Goal: Information Seeking & Learning: Obtain resource

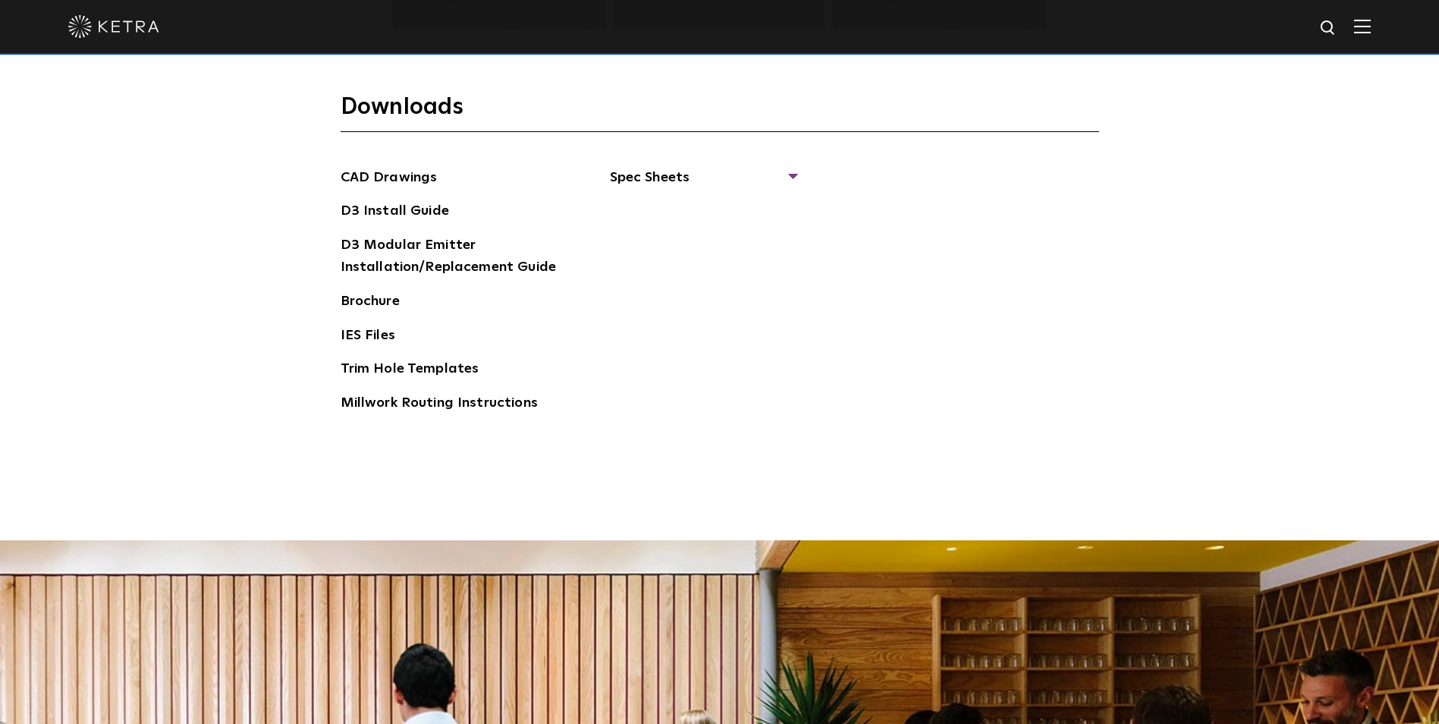
scroll to position [2428, 0]
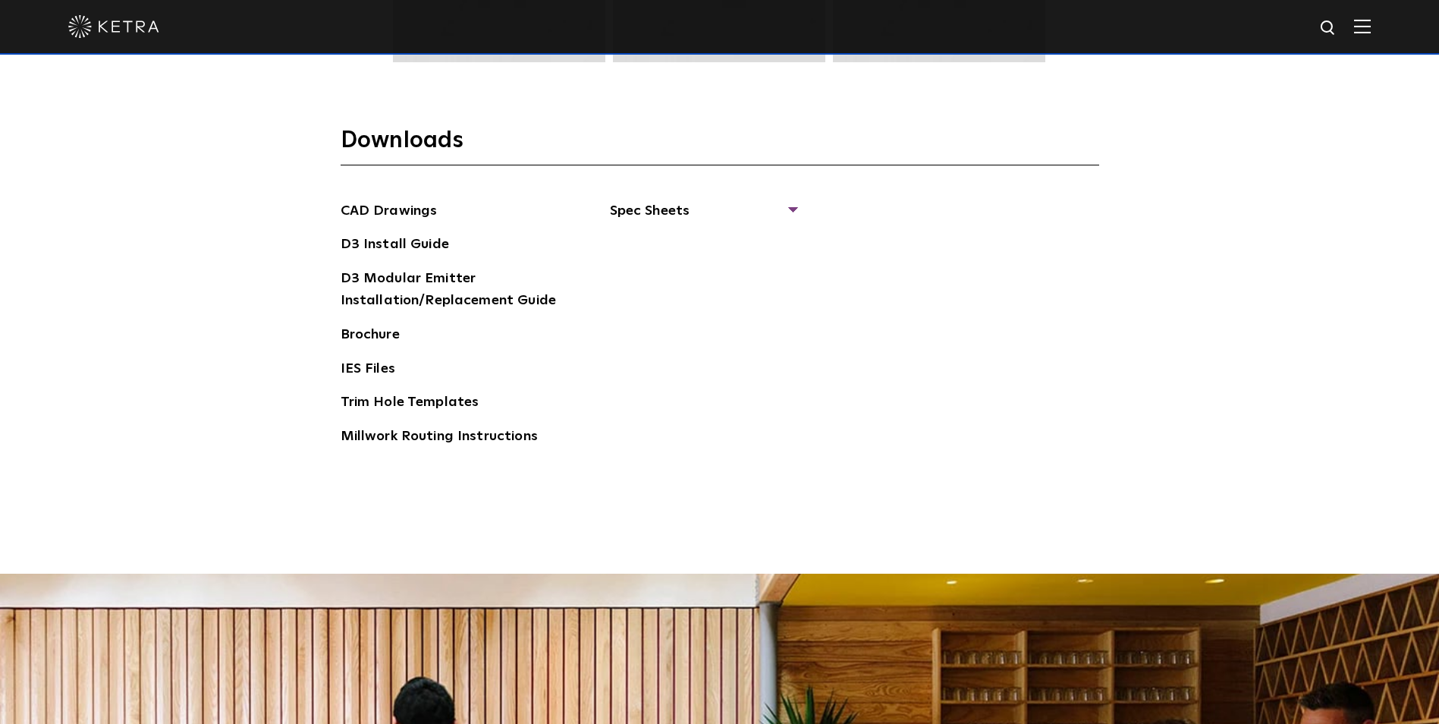
click at [796, 209] on div "CAD Drawings D3 Install Guide D3 Modular Emitter Installation/Replacement Guide…" at bounding box center [720, 329] width 759 height 259
click at [784, 209] on span "Spec Sheets" at bounding box center [703, 216] width 186 height 33
click at [692, 305] on link "D3 Fixed Round" at bounding box center [672, 308] width 86 height 17
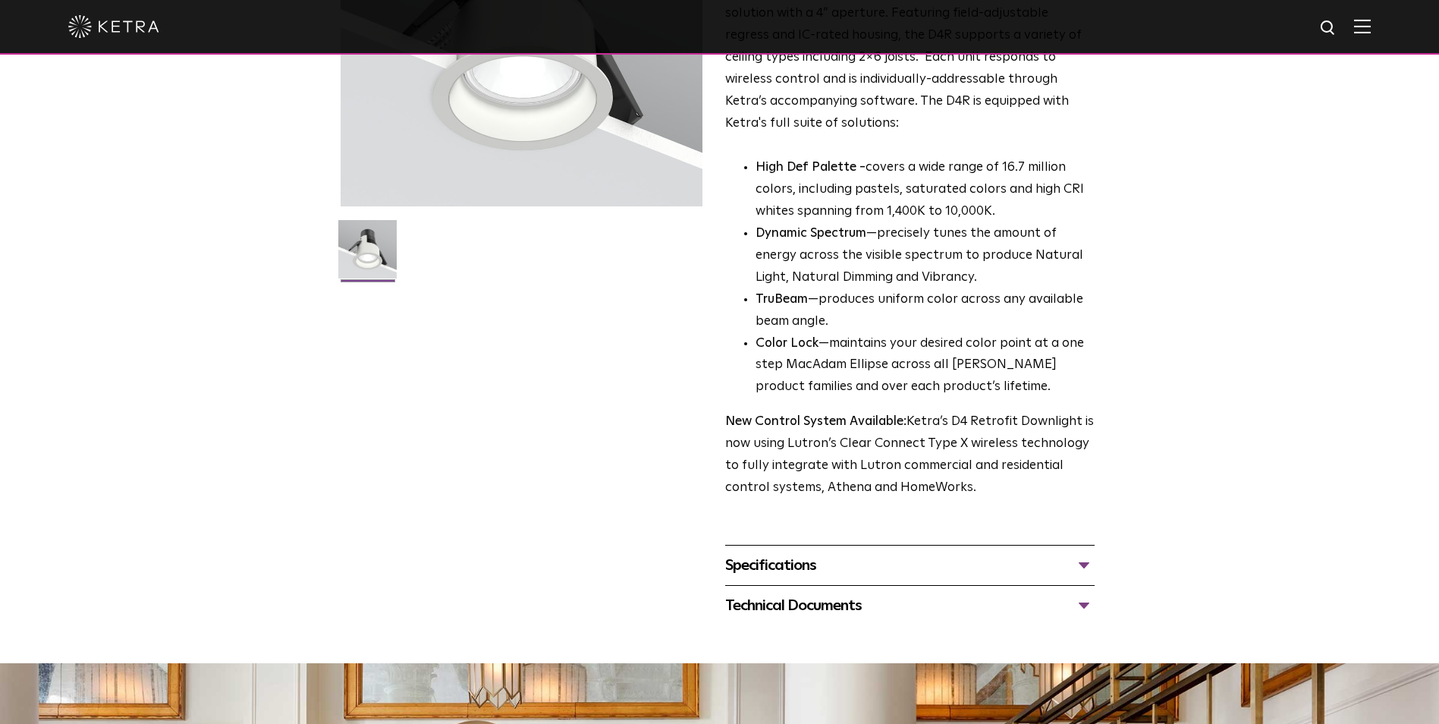
scroll to position [303, 0]
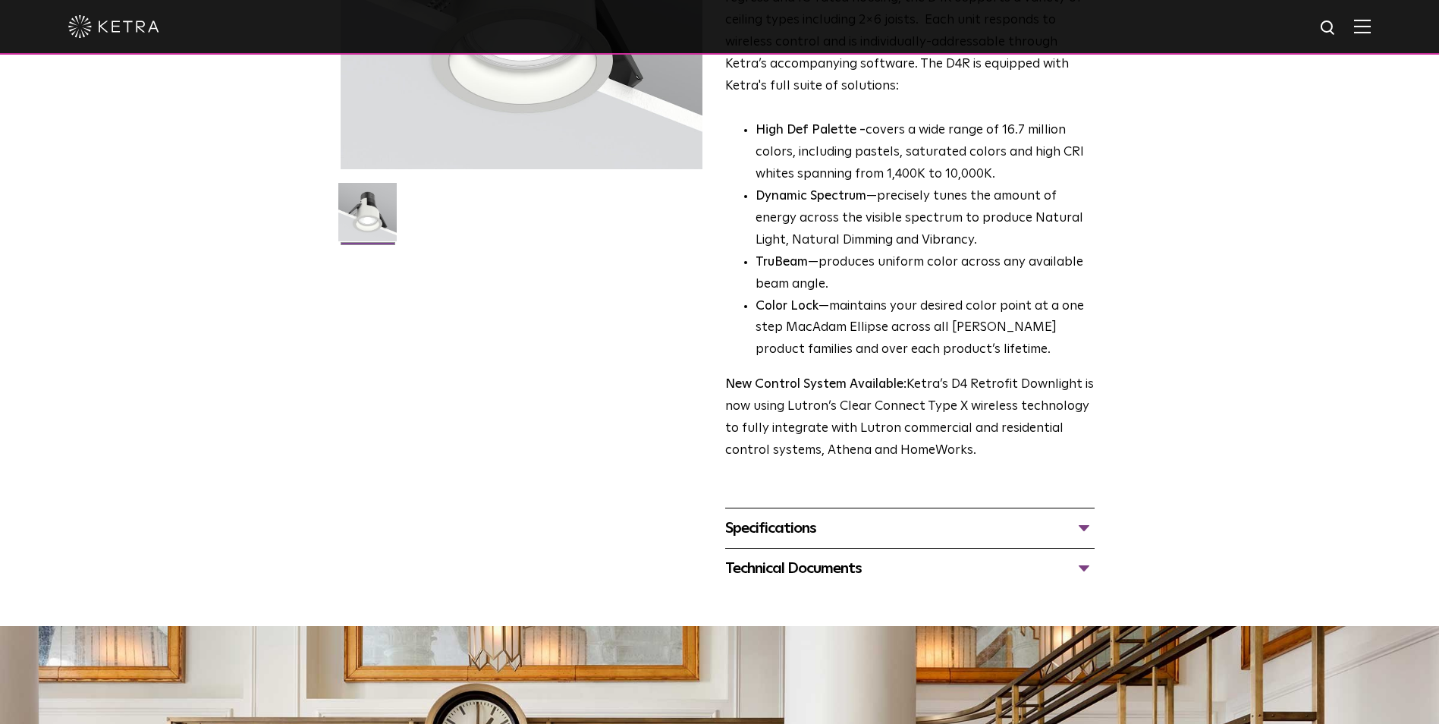
click at [1080, 527] on div "Specifications" at bounding box center [909, 528] width 369 height 24
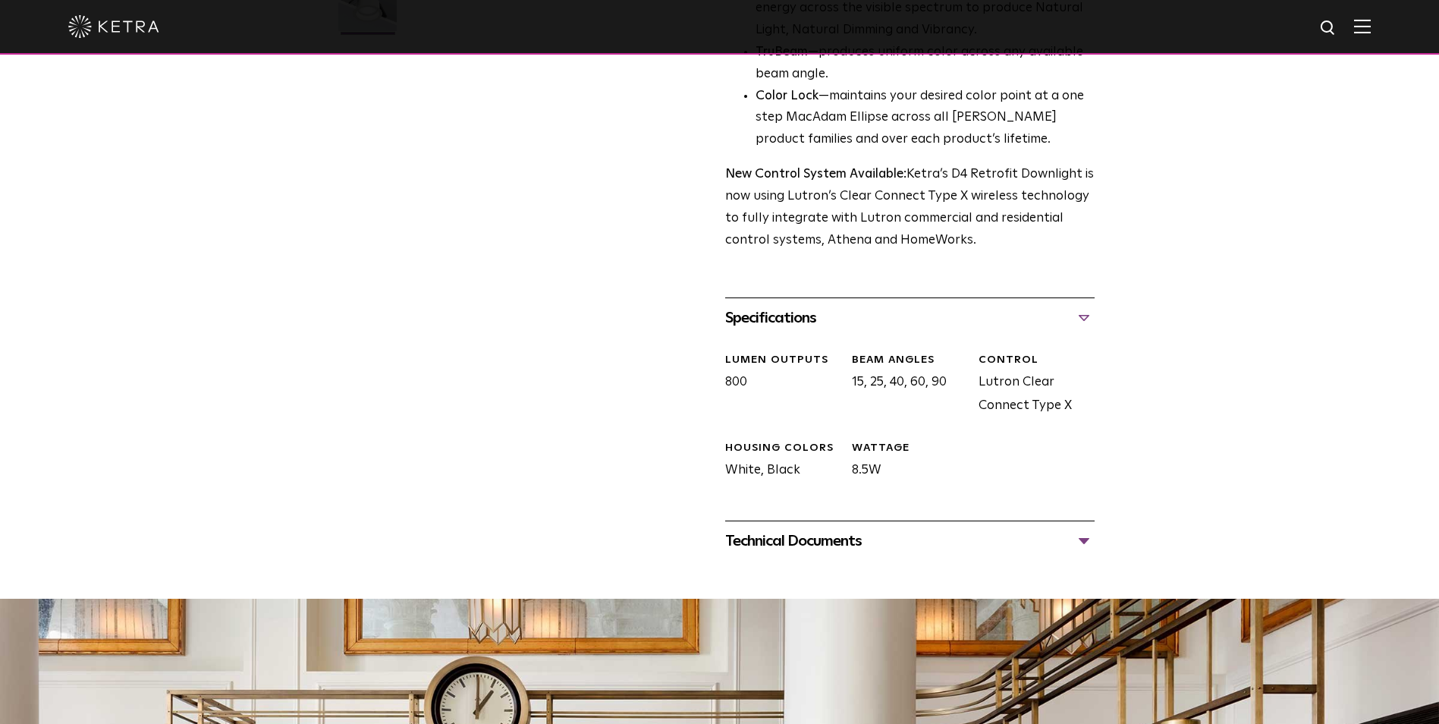
scroll to position [531, 0]
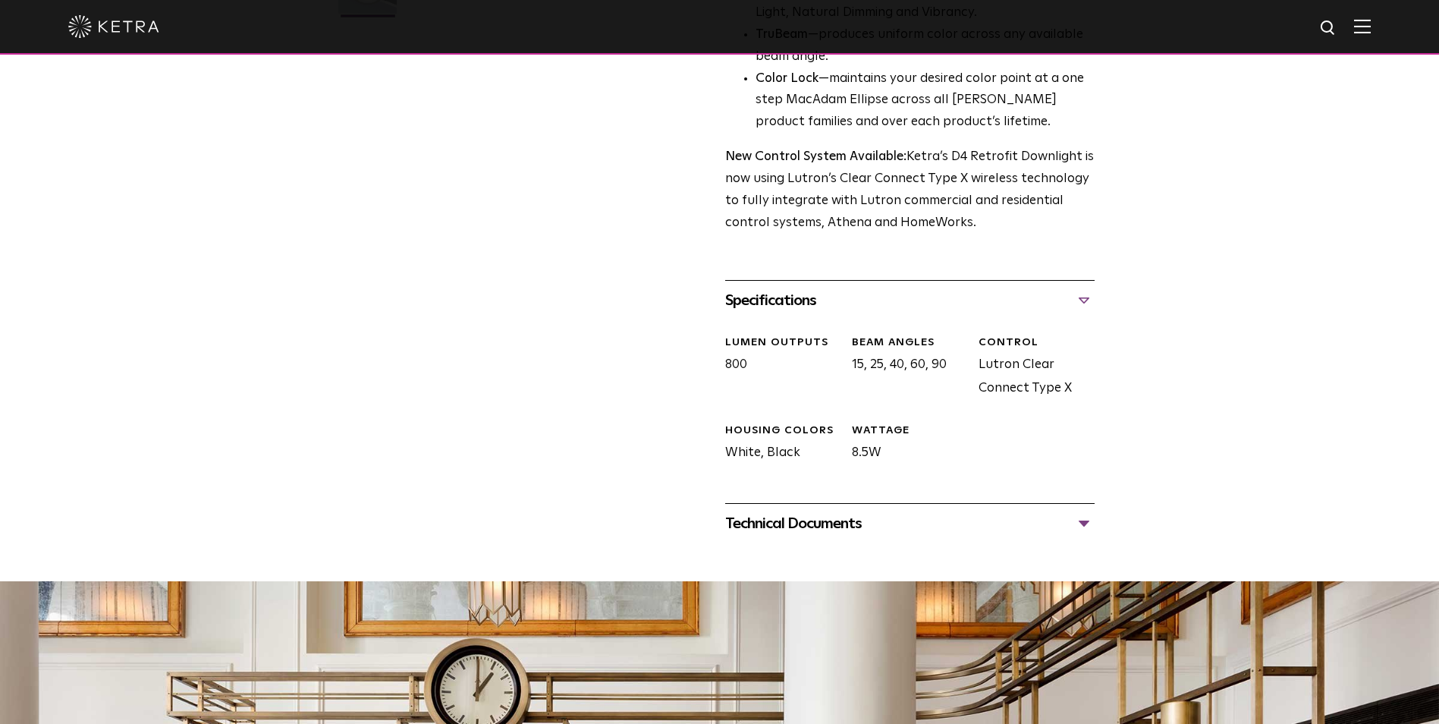
click at [829, 536] on div "Technical Documents" at bounding box center [909, 523] width 369 height 24
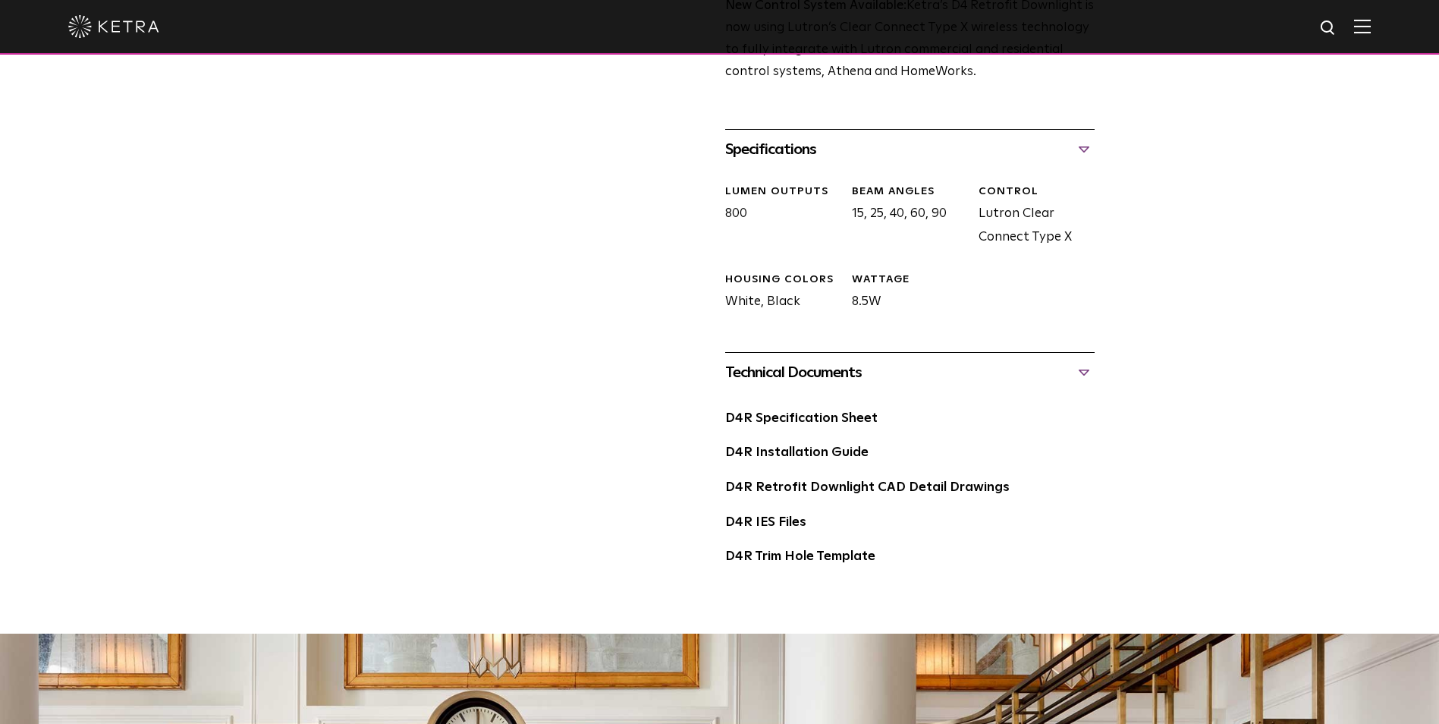
scroll to position [683, 0]
click at [801, 415] on link "D4R Specification Sheet" at bounding box center [801, 417] width 152 height 13
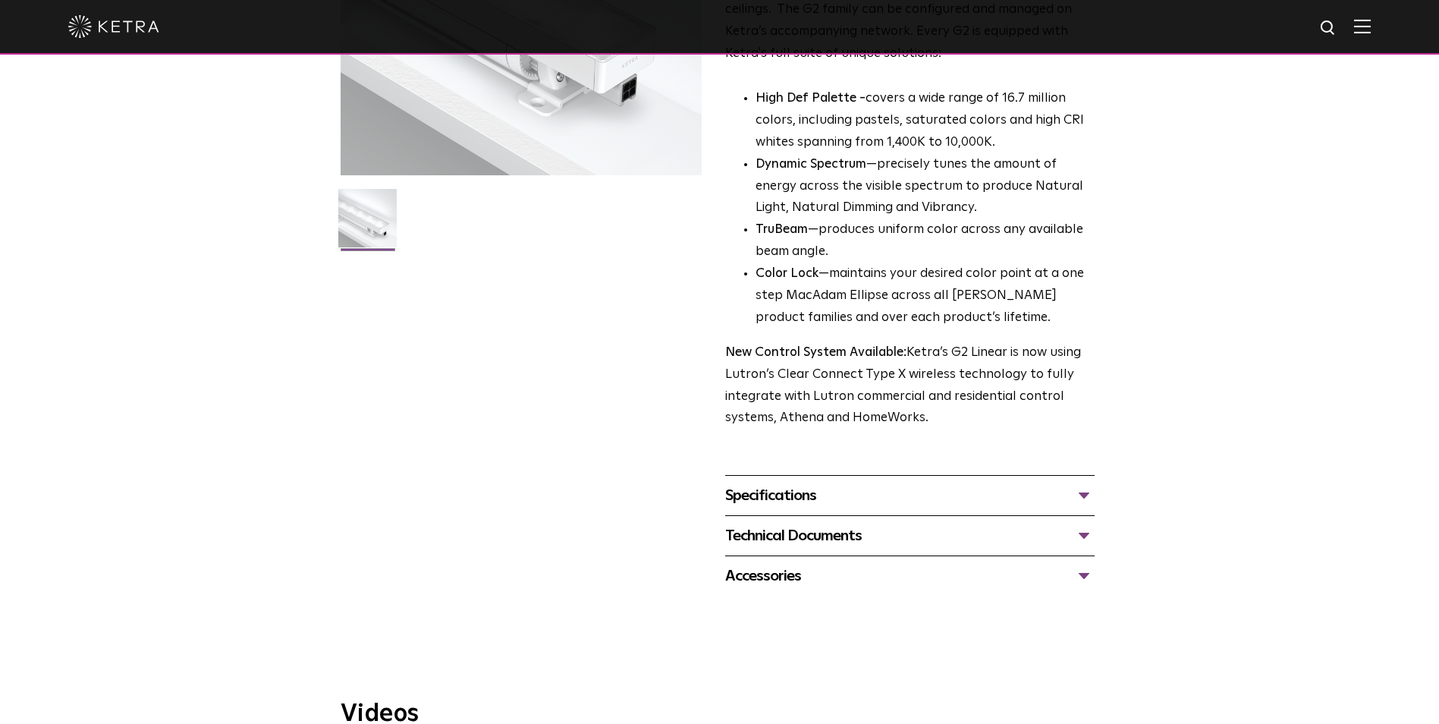
scroll to position [303, 0]
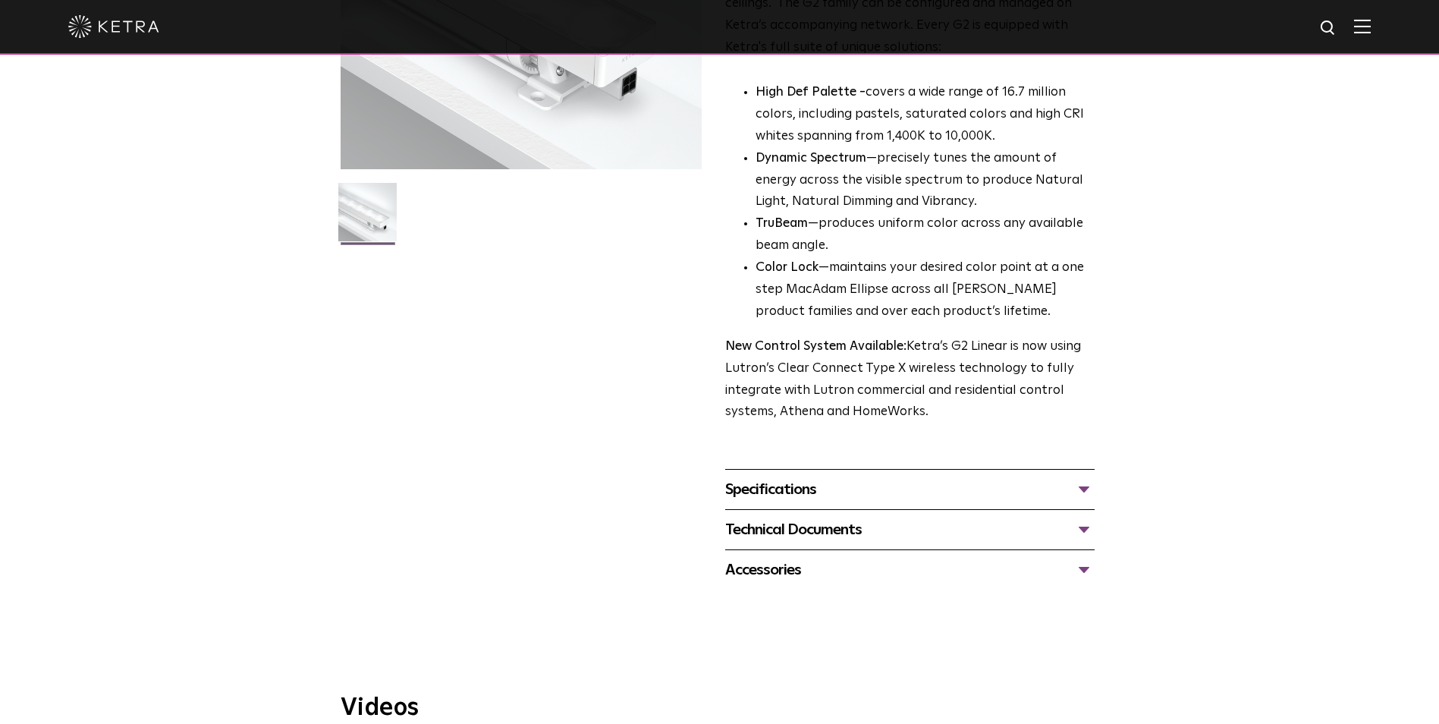
click at [1088, 490] on div "Specifications" at bounding box center [909, 489] width 369 height 24
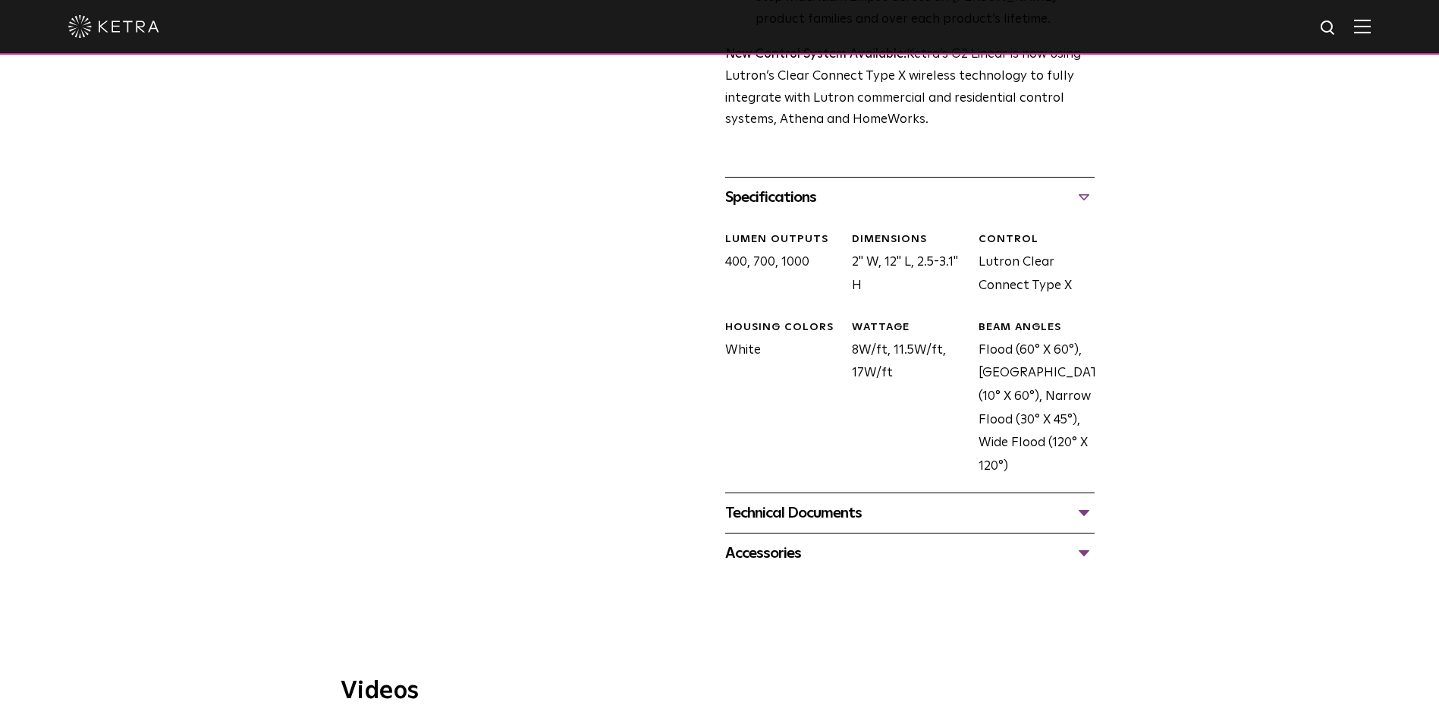
scroll to position [607, 0]
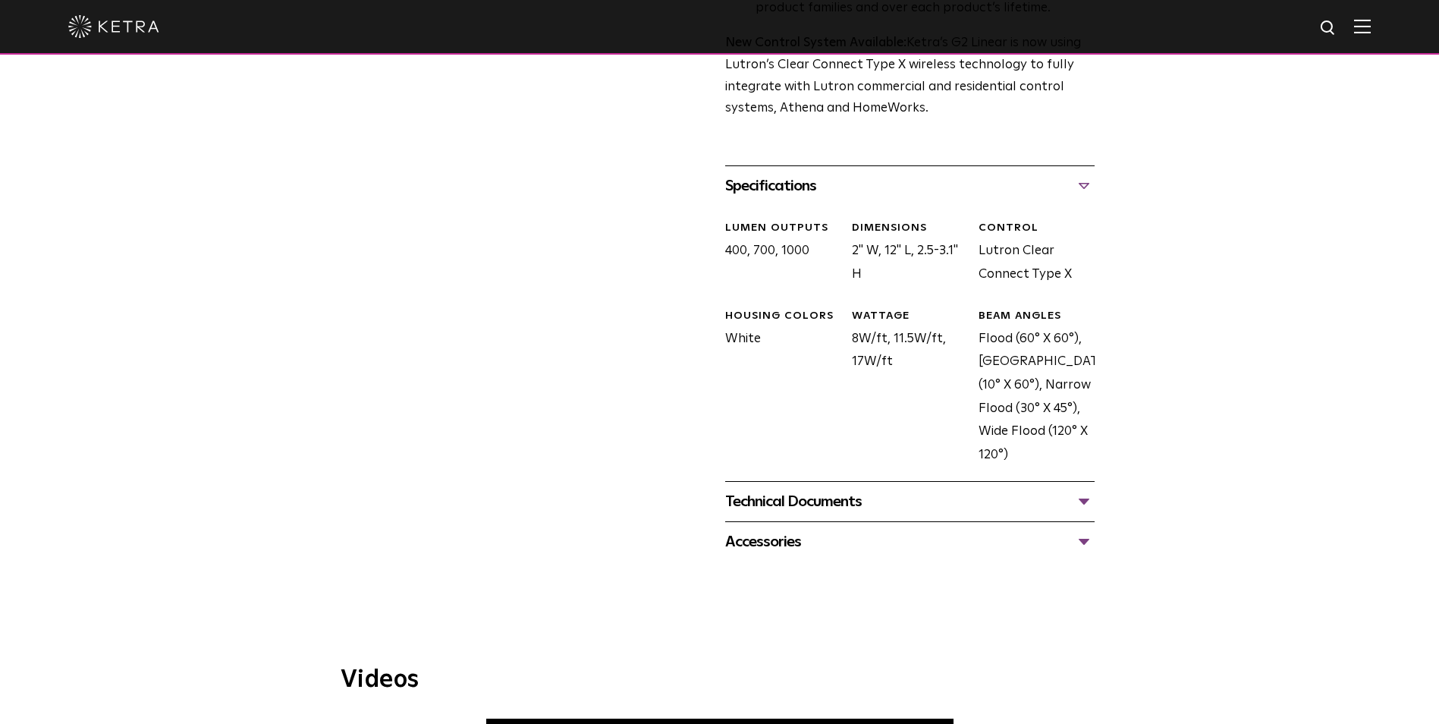
click at [1087, 503] on div "Technical Documents" at bounding box center [909, 501] width 369 height 24
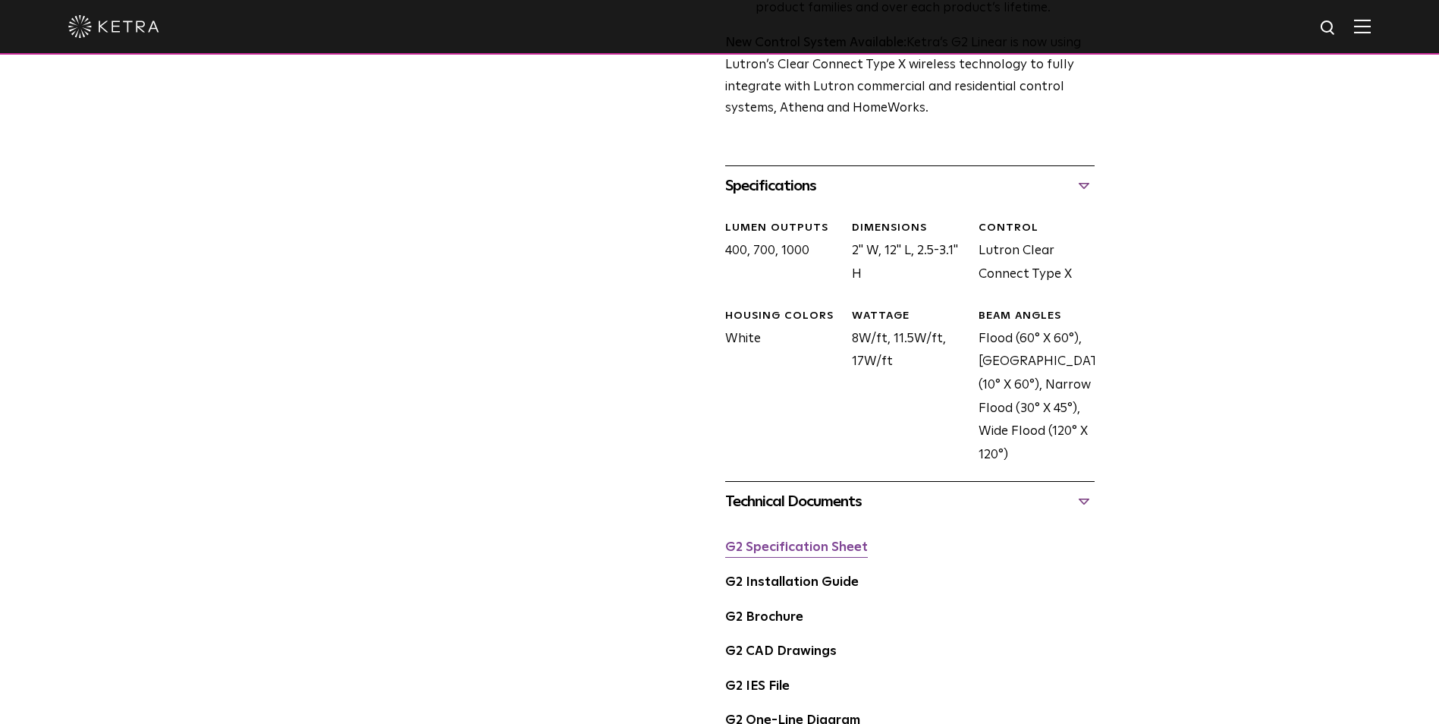
click at [800, 547] on link "G2 Specification Sheet" at bounding box center [796, 547] width 143 height 13
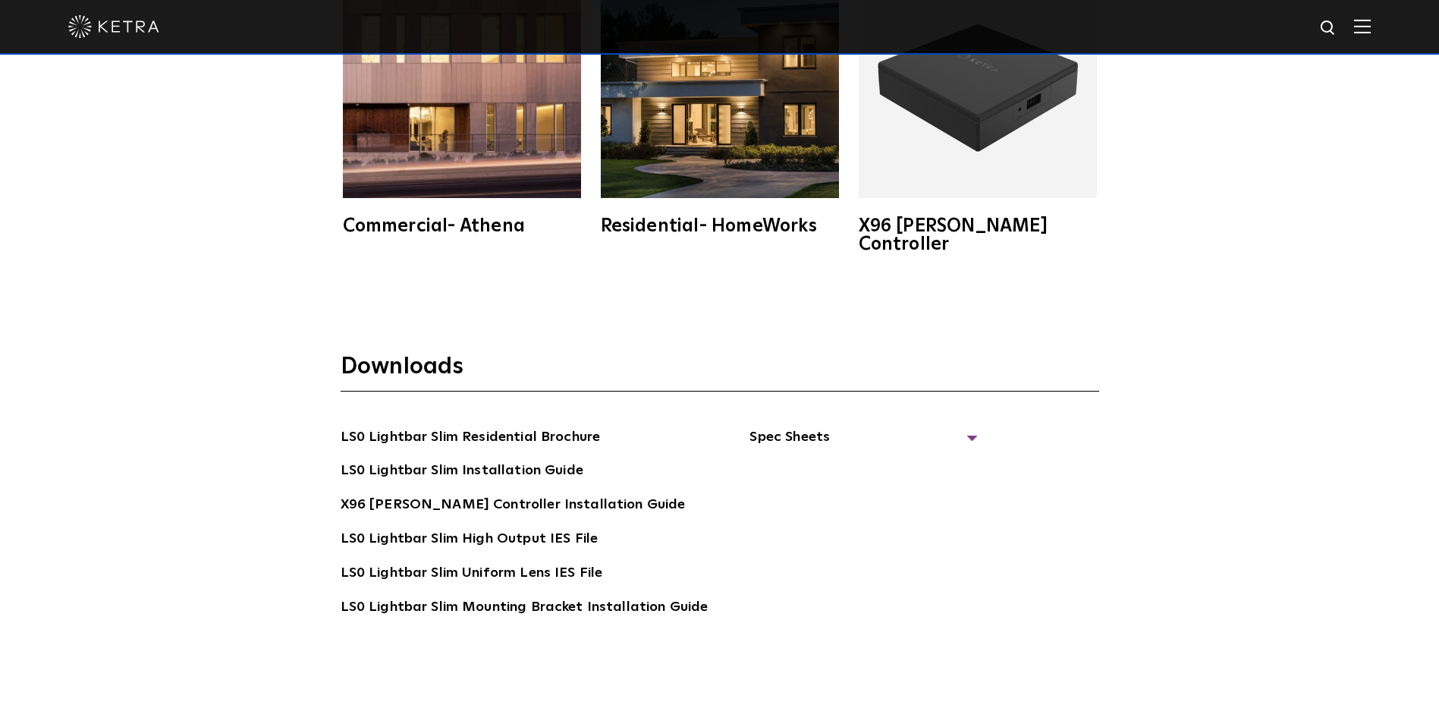
scroll to position [2959, 0]
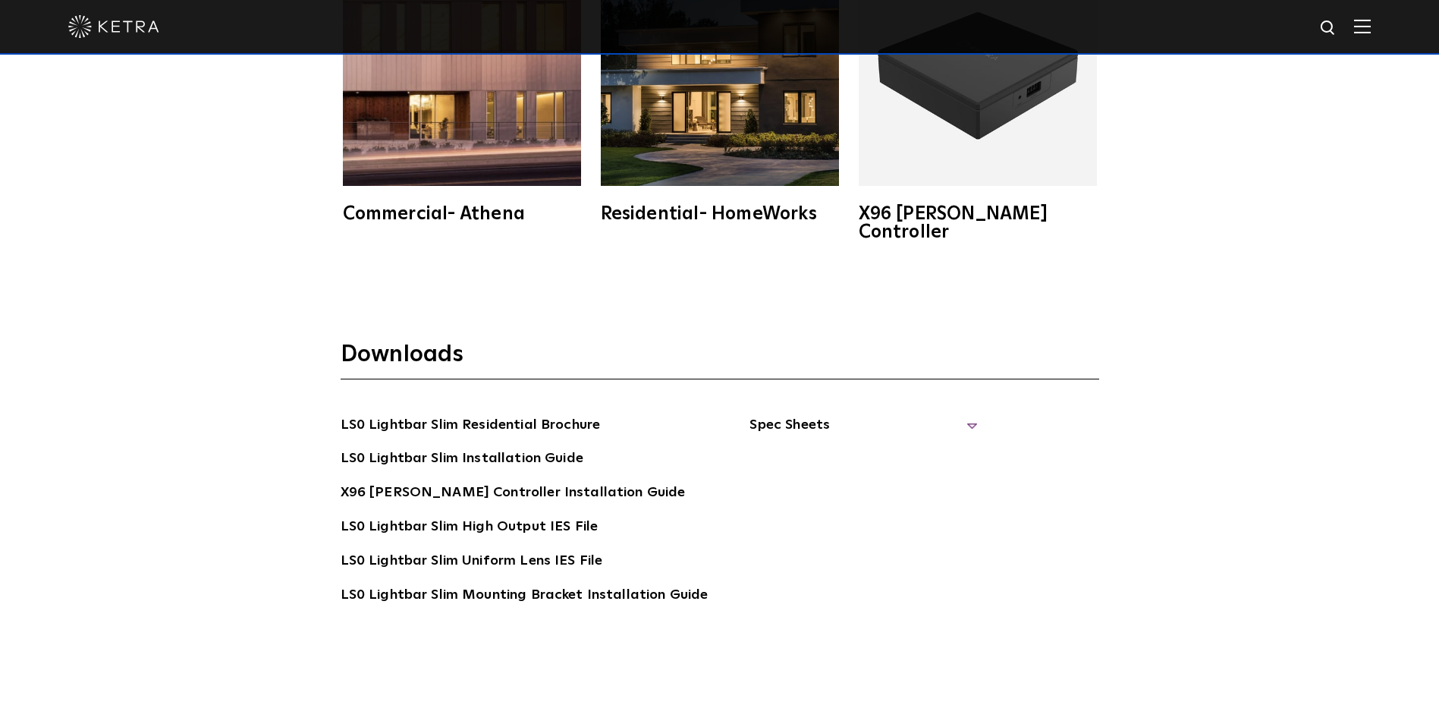
click at [957, 414] on span "Spec Sheets" at bounding box center [864, 430] width 228 height 33
click at [894, 447] on link "LS0 Lightbar Slim Spec Sheet" at bounding box center [866, 459] width 195 height 24
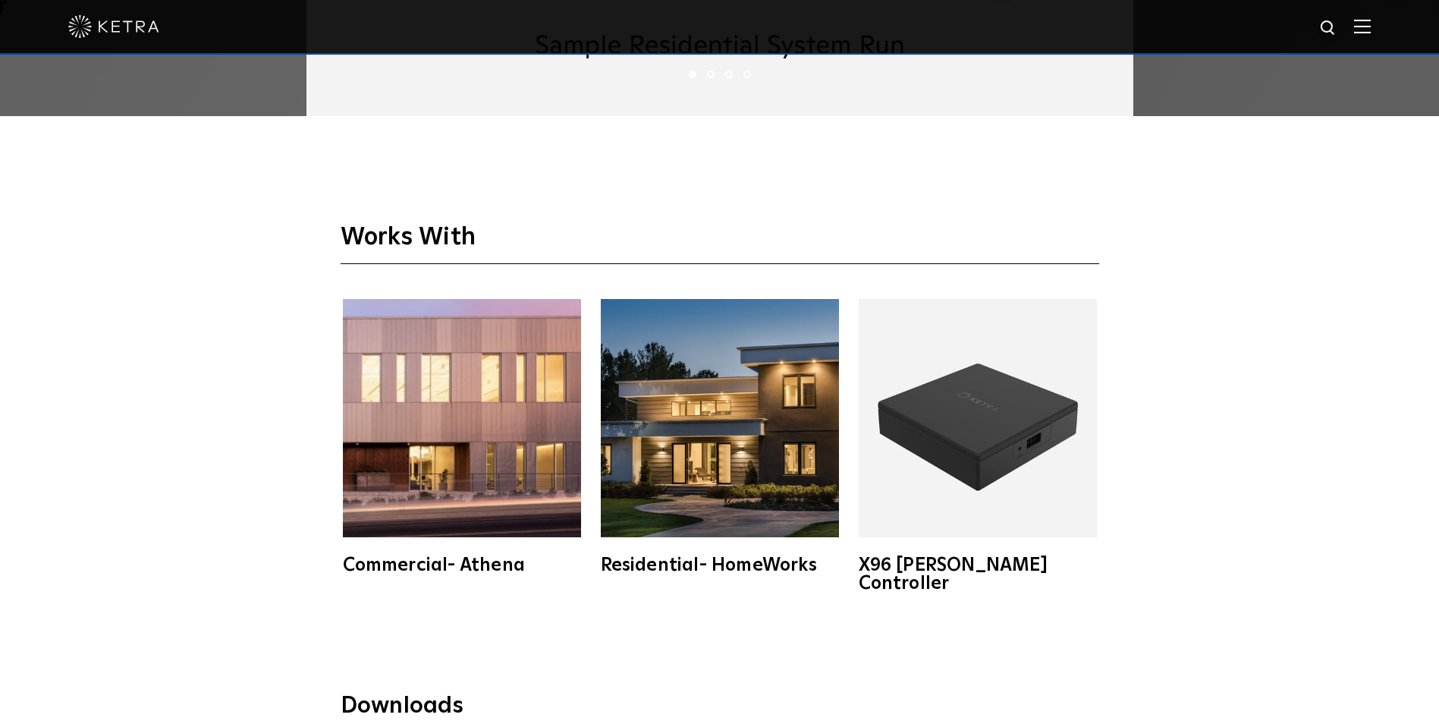
scroll to position [2655, 0]
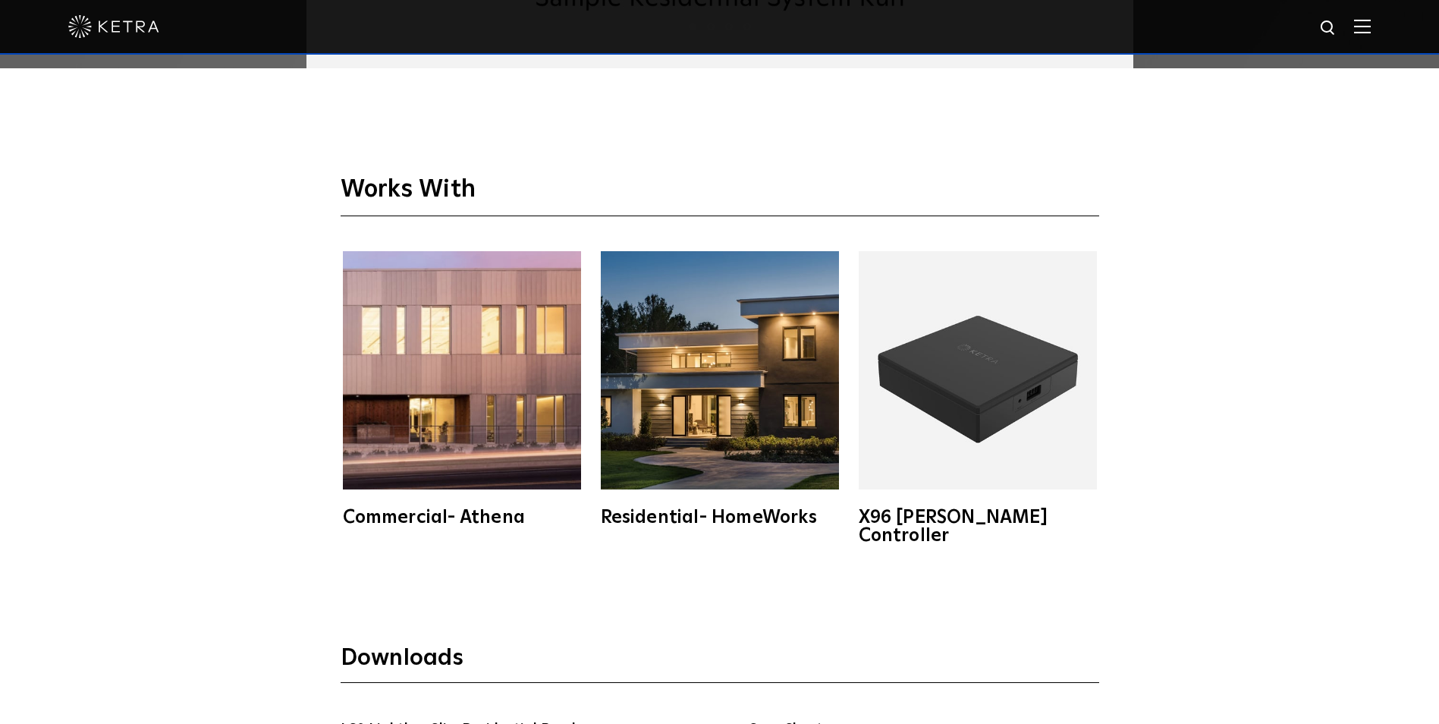
click at [970, 376] on img at bounding box center [978, 370] width 238 height 238
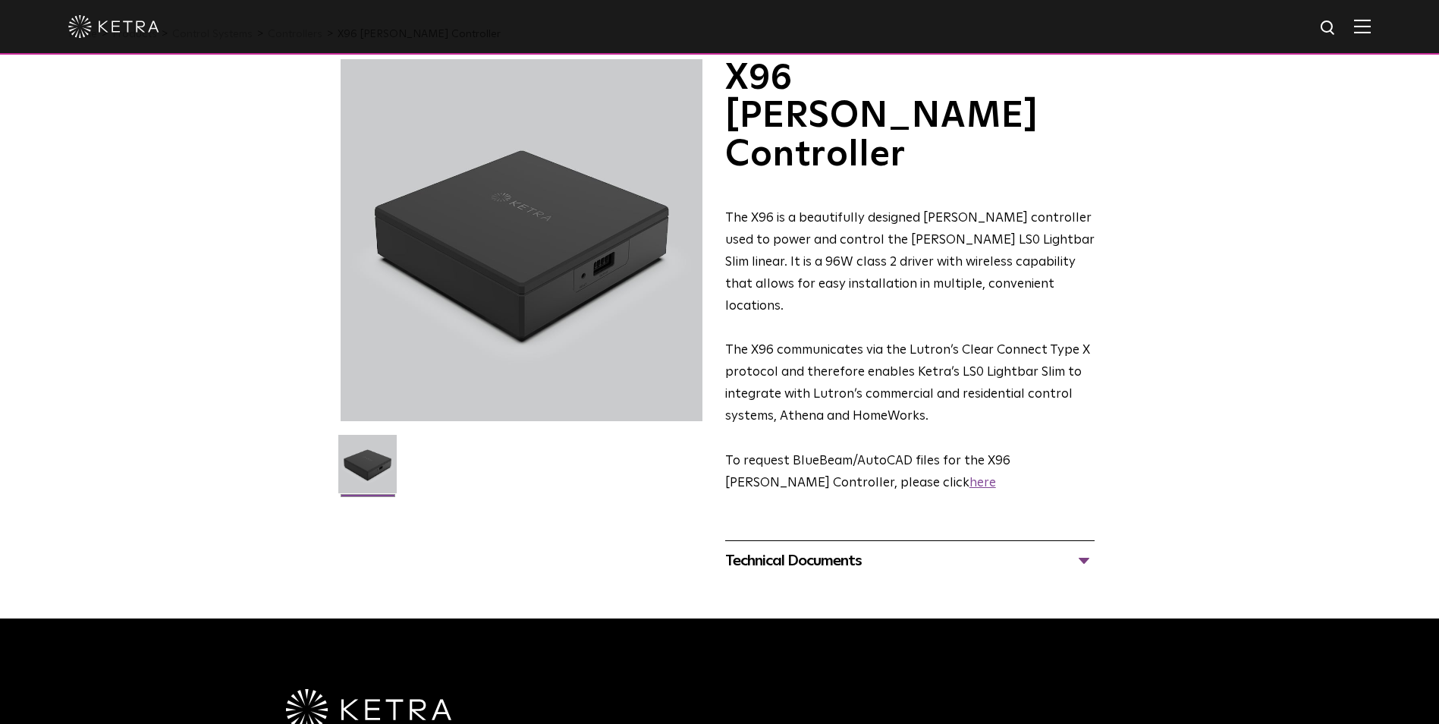
scroll to position [76, 0]
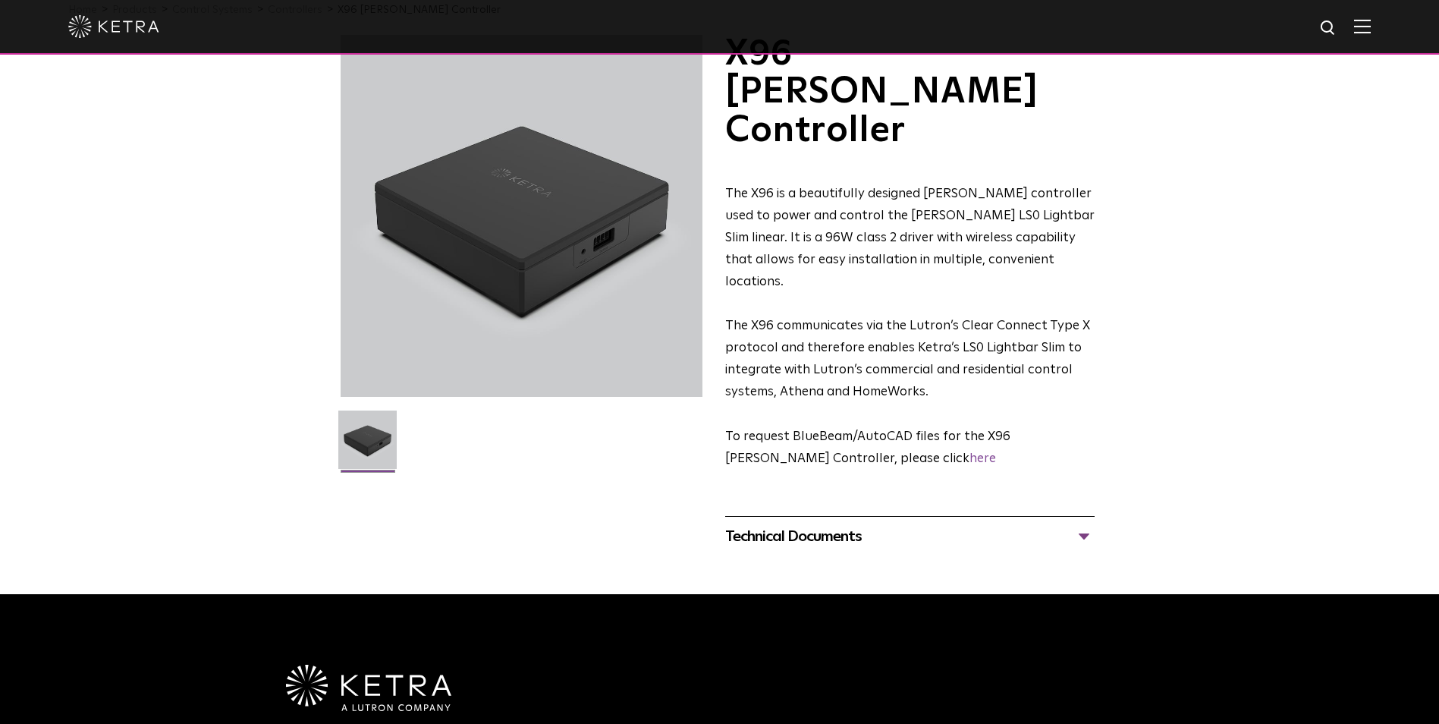
click at [847, 524] on div "Technical Documents" at bounding box center [909, 536] width 369 height 24
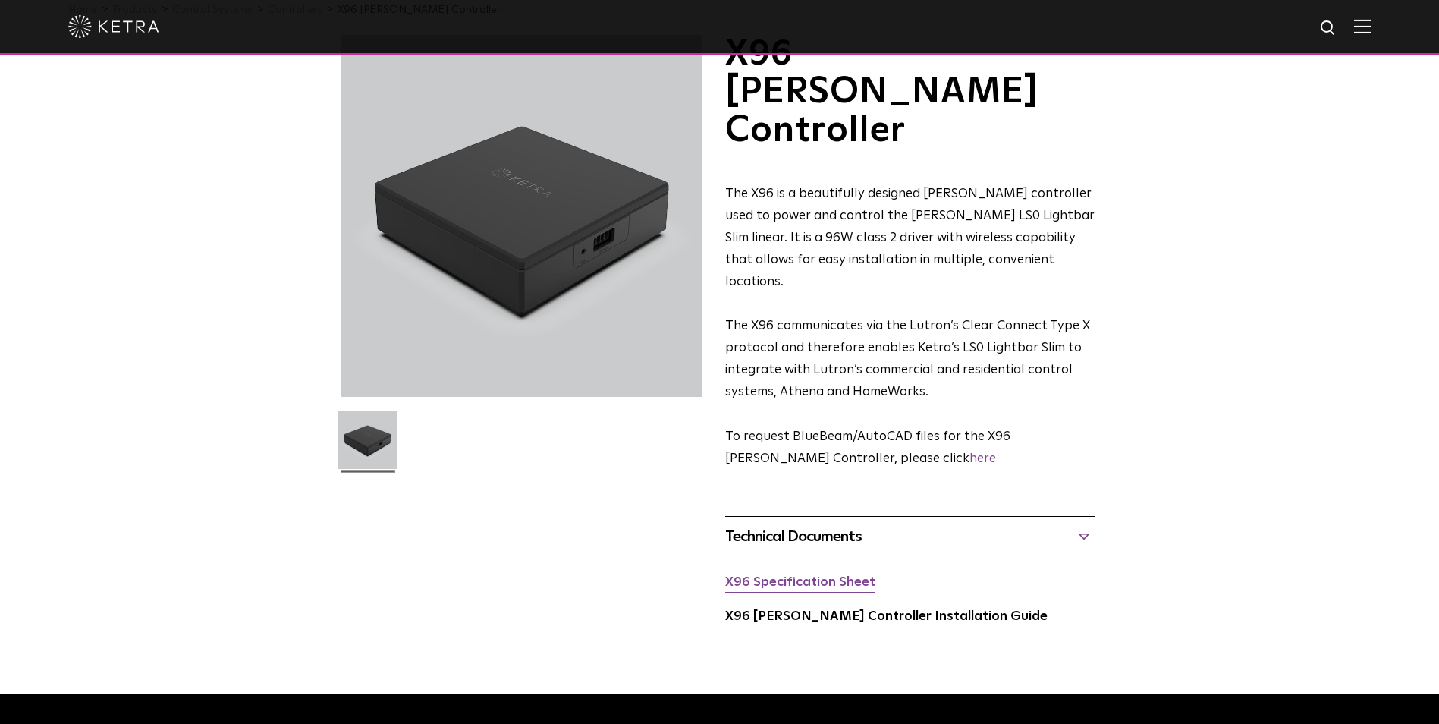
click at [769, 576] on link "X96 Specification Sheet" at bounding box center [800, 582] width 150 height 13
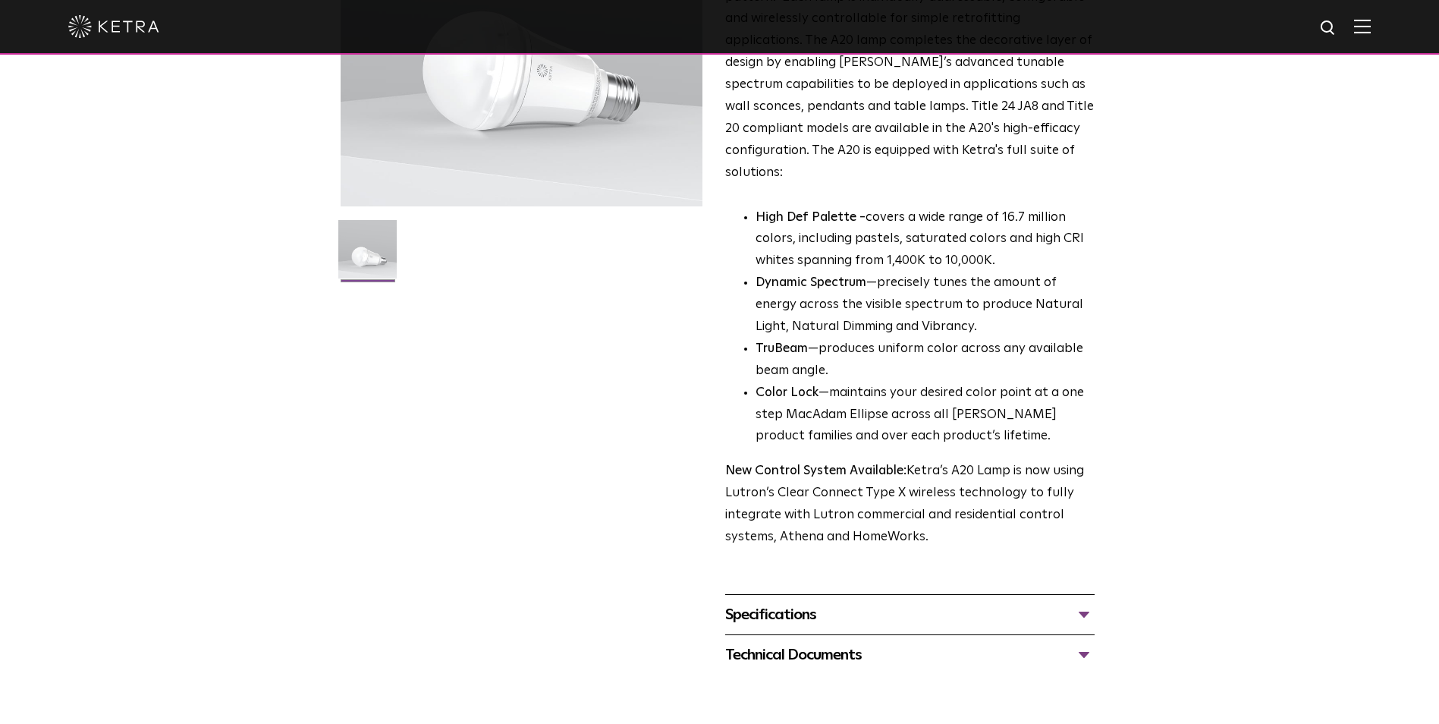
scroll to position [379, 0]
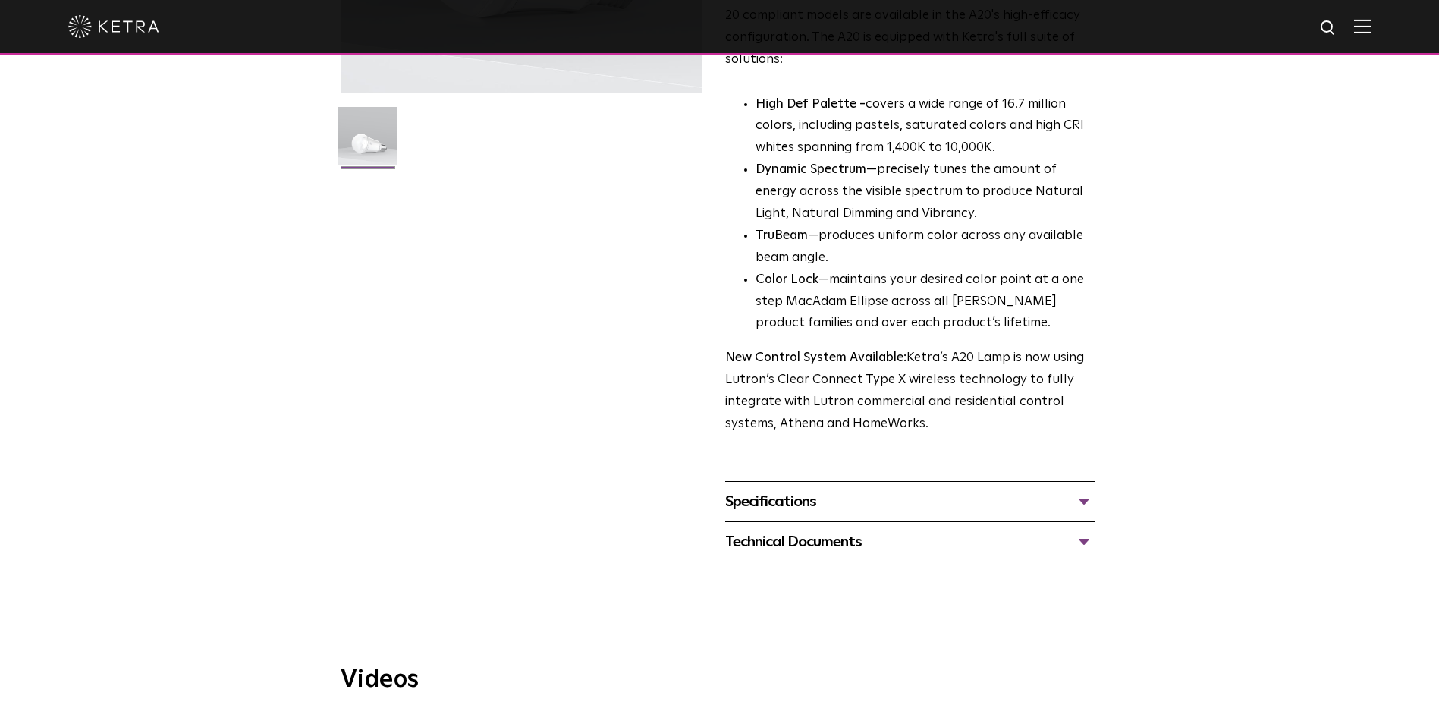
click at [1084, 489] on div "Specifications" at bounding box center [909, 501] width 369 height 24
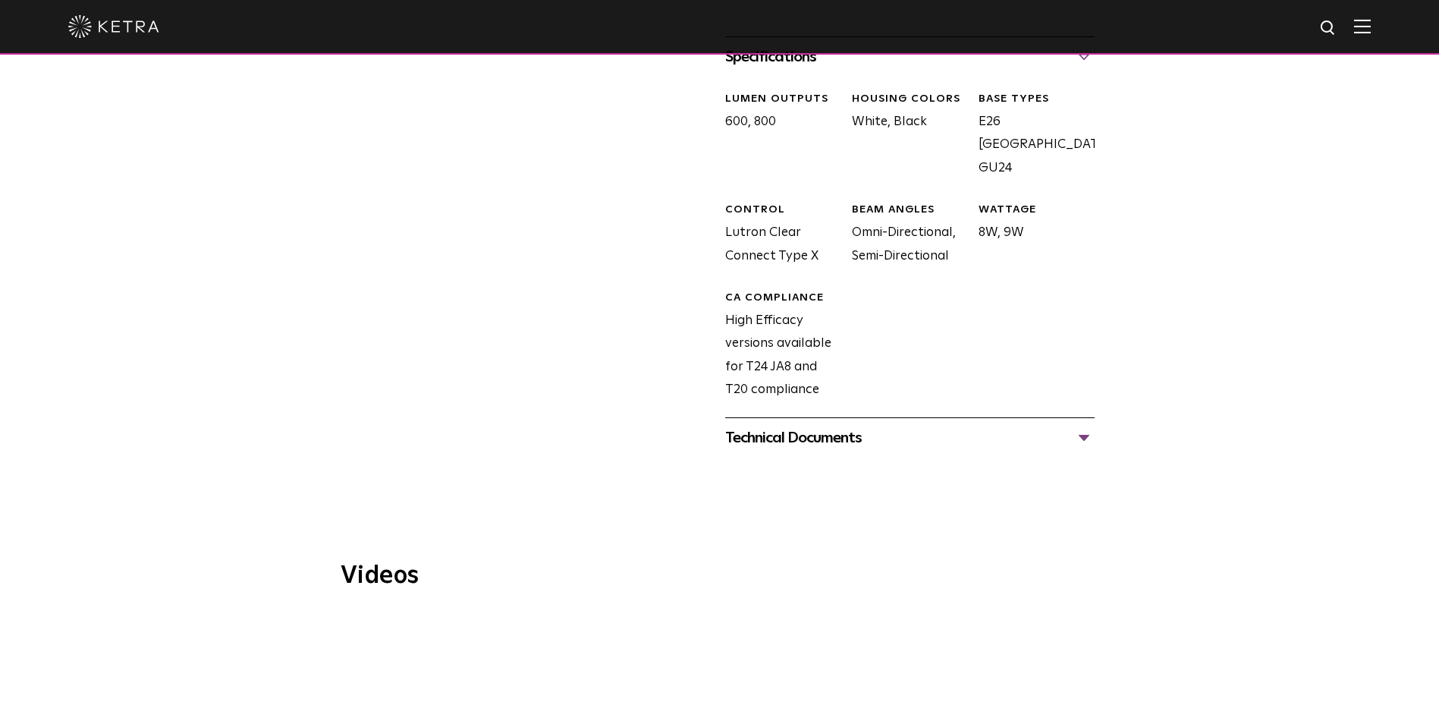
scroll to position [835, 0]
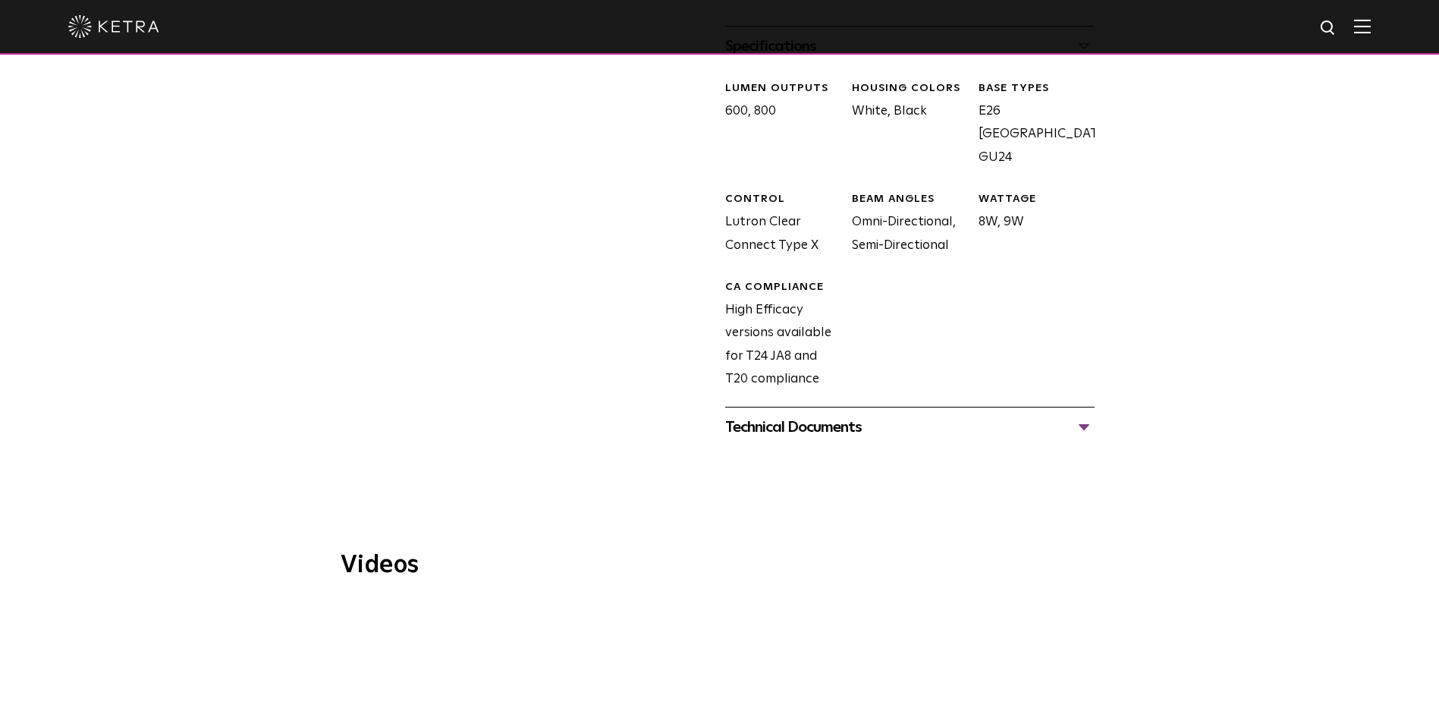
click at [1086, 415] on div "Technical Documents" at bounding box center [909, 427] width 369 height 24
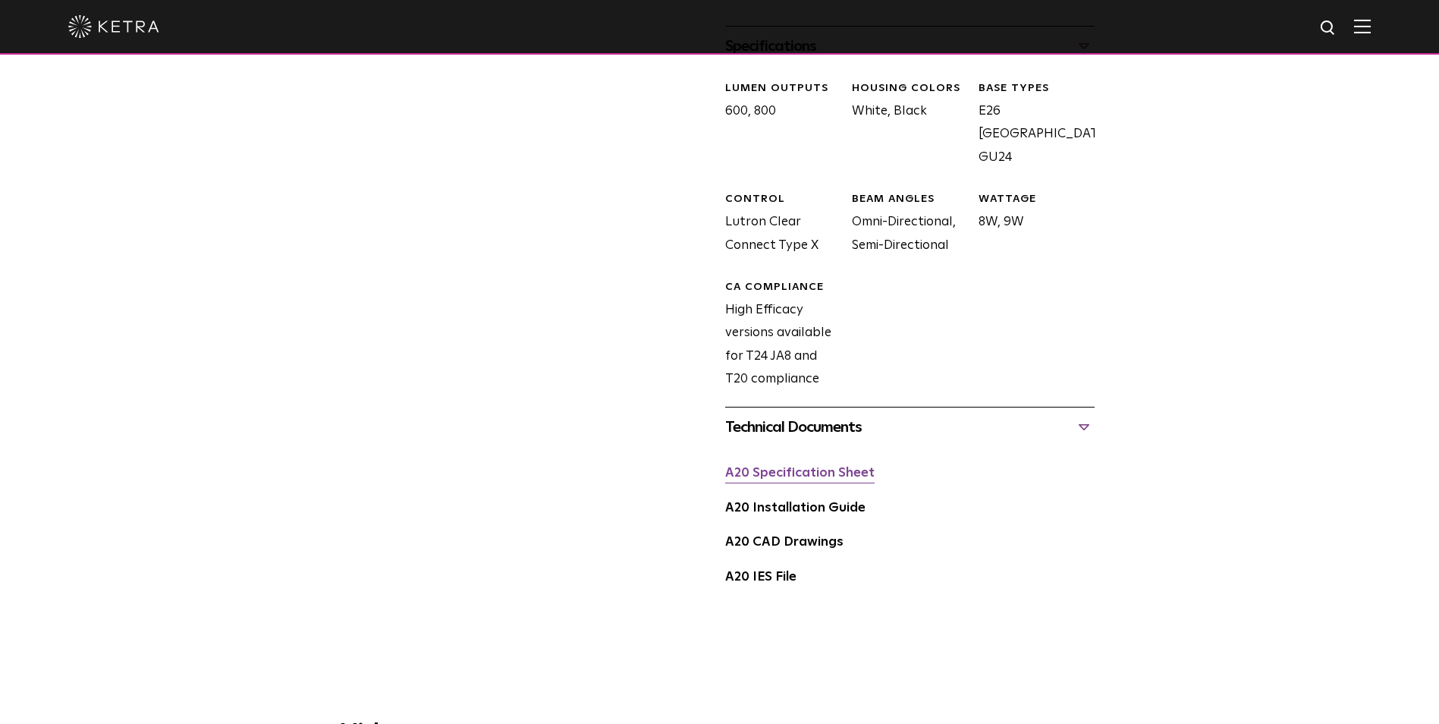
click at [819, 467] on link "A20 Specification Sheet" at bounding box center [799, 473] width 149 height 13
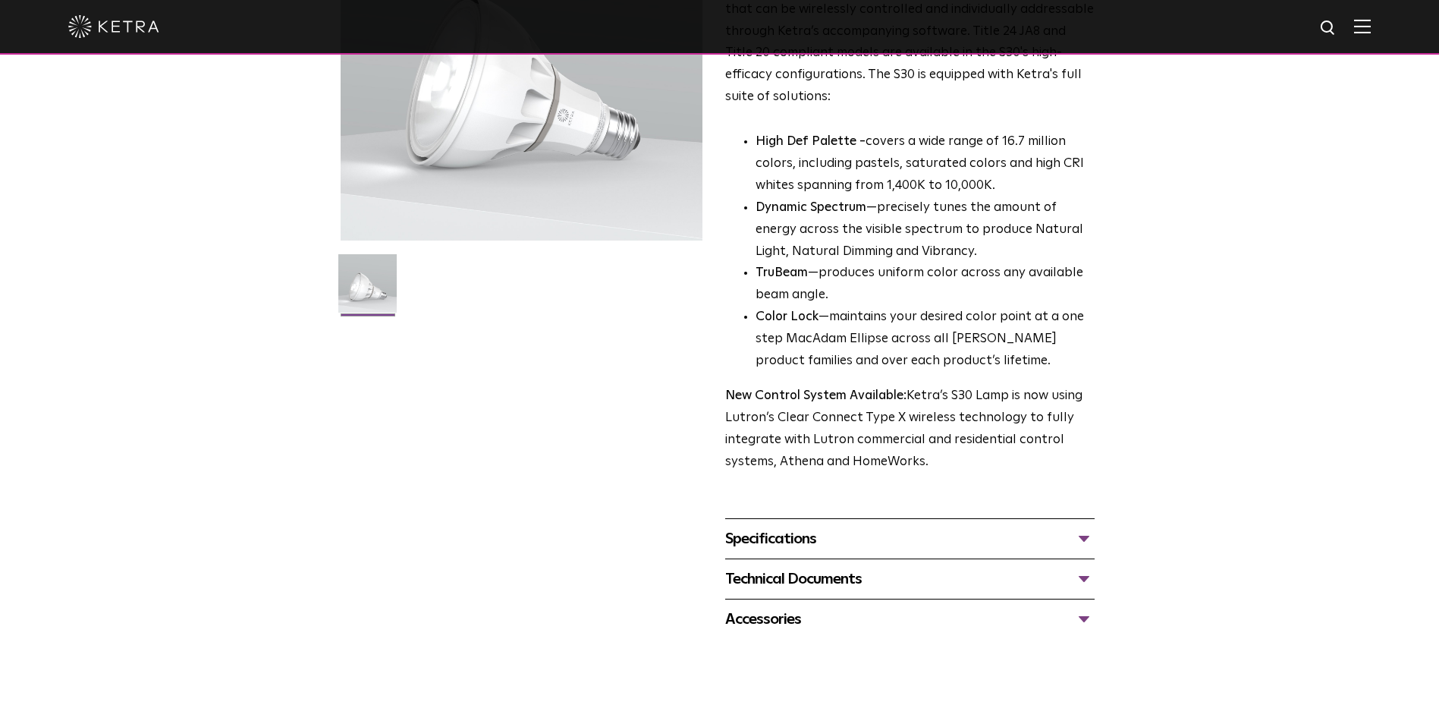
scroll to position [455, 0]
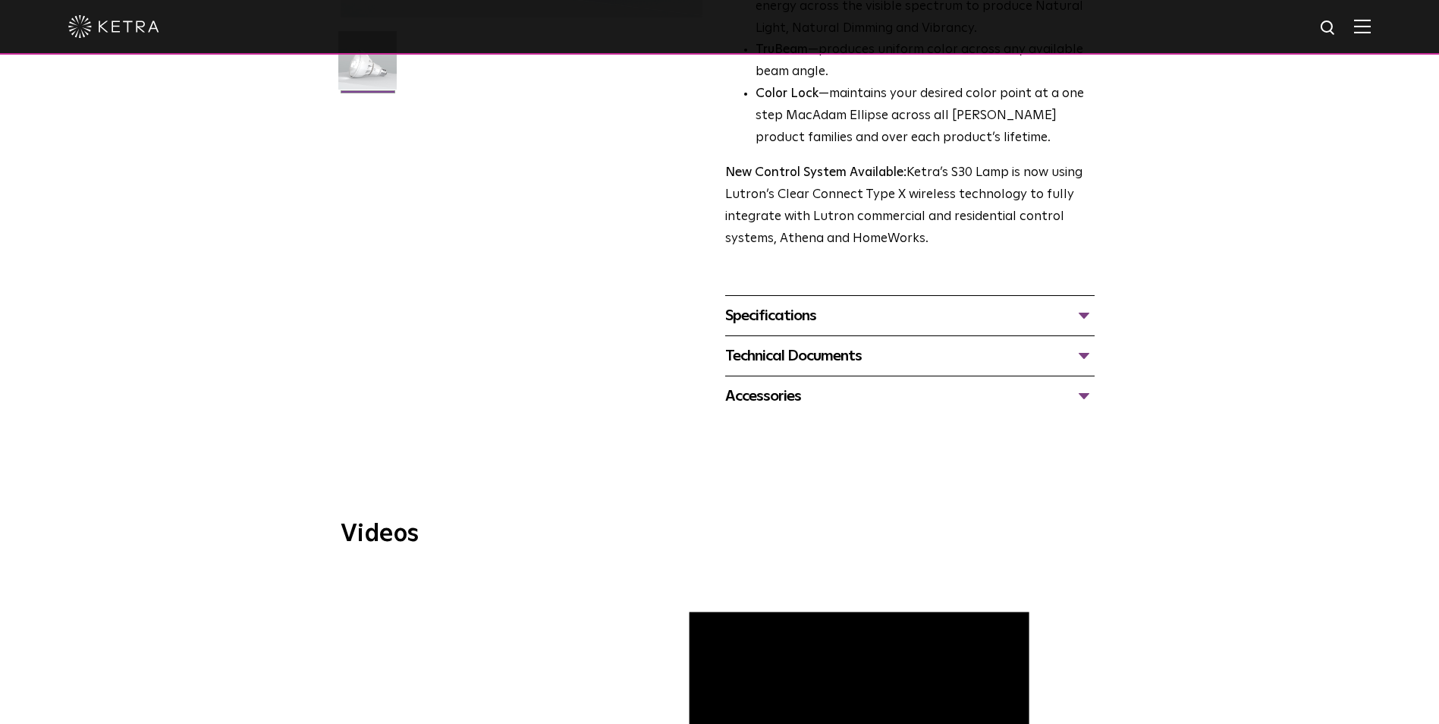
click at [1080, 354] on div "Technical Documents" at bounding box center [909, 356] width 369 height 24
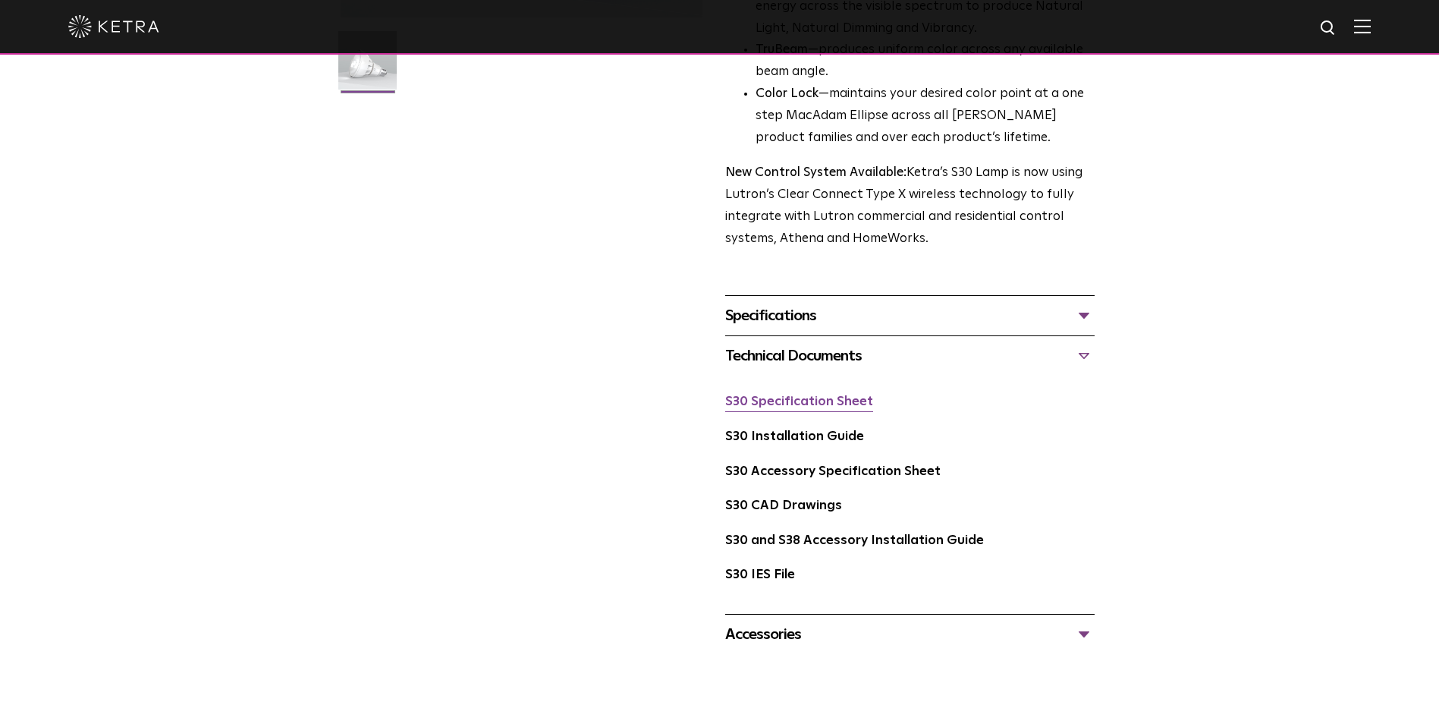
click at [797, 399] on link "S30 Specification Sheet" at bounding box center [799, 401] width 148 height 13
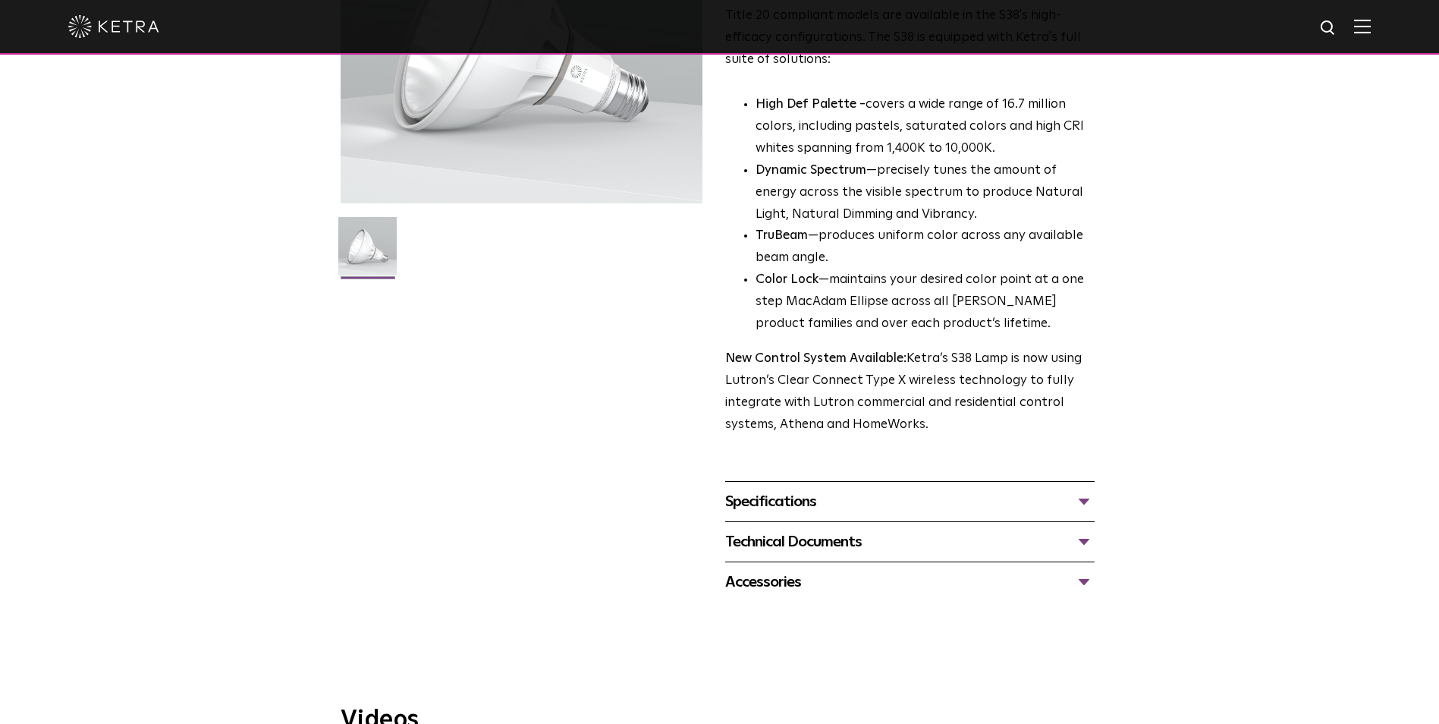
scroll to position [455, 0]
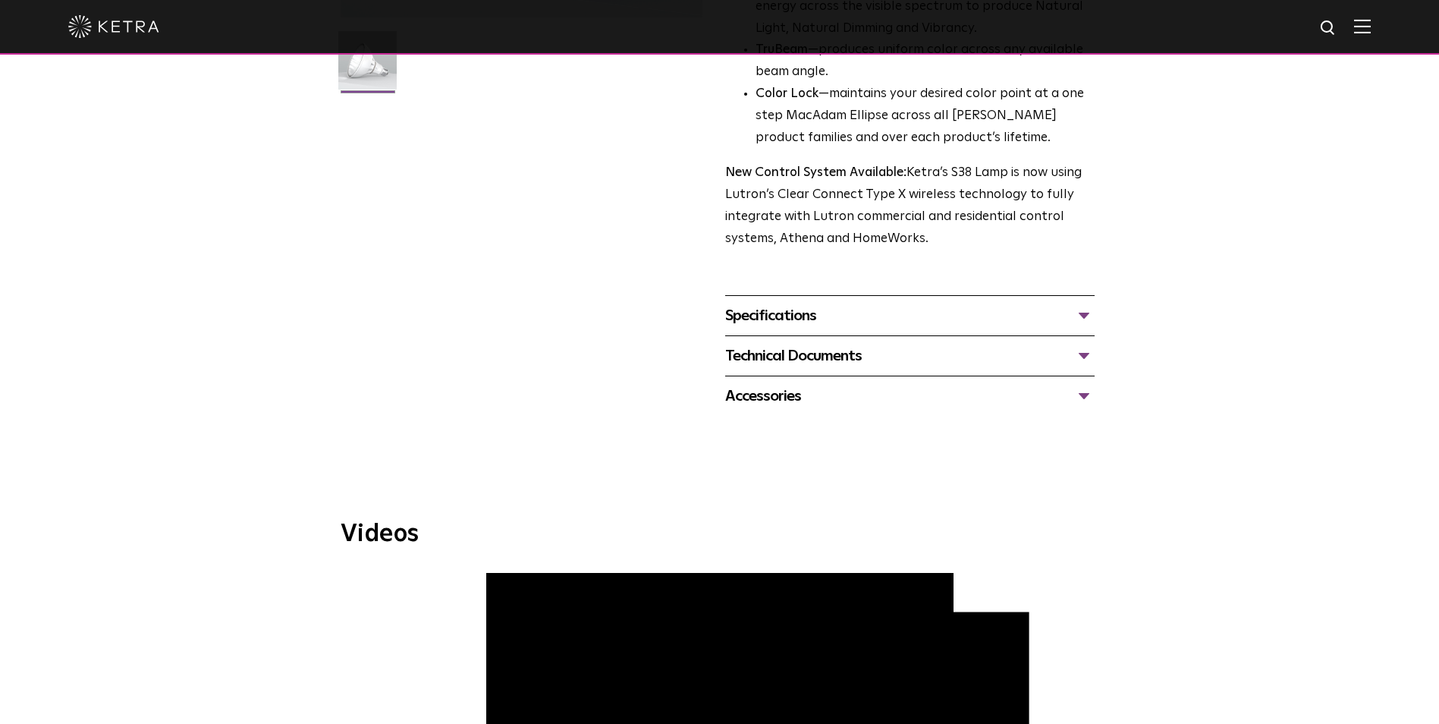
click at [1083, 357] on div "Technical Documents" at bounding box center [909, 356] width 369 height 24
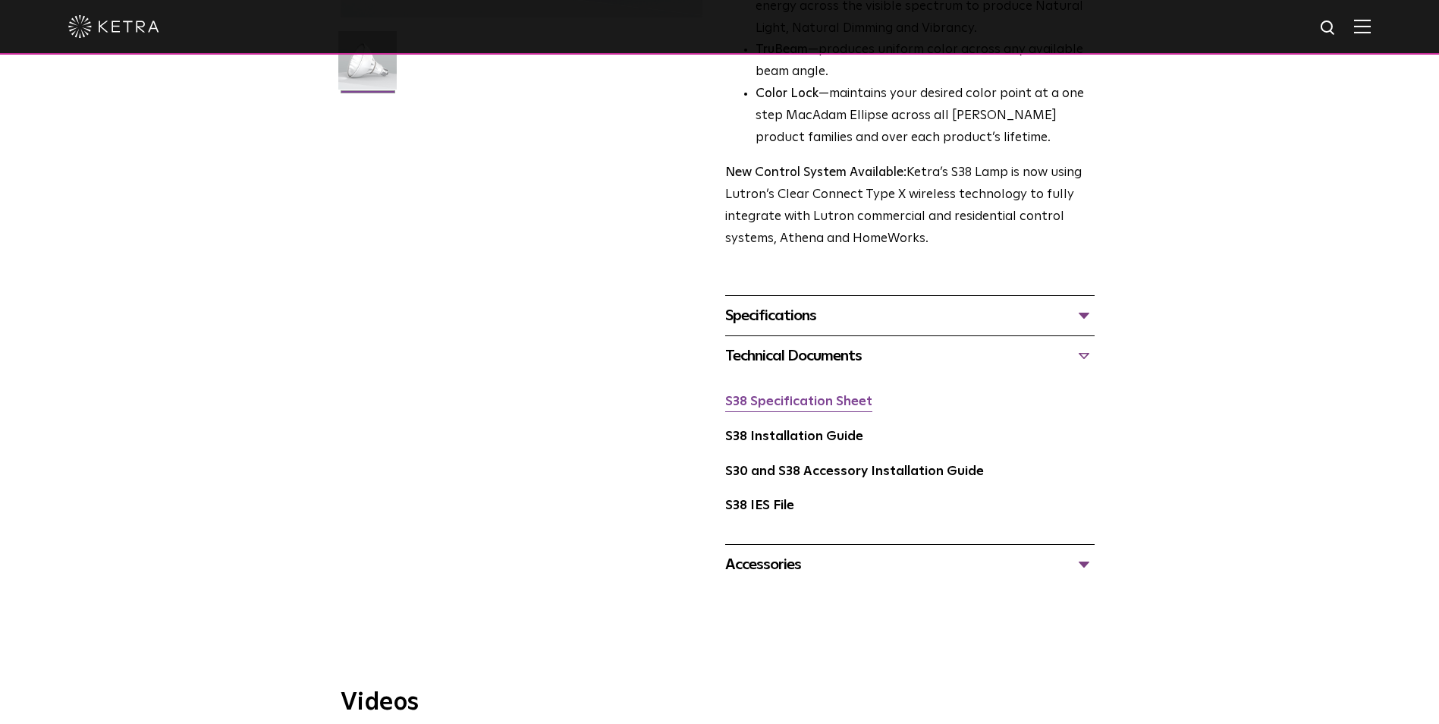
click at [807, 402] on link "S38 Specification Sheet" at bounding box center [798, 401] width 147 height 13
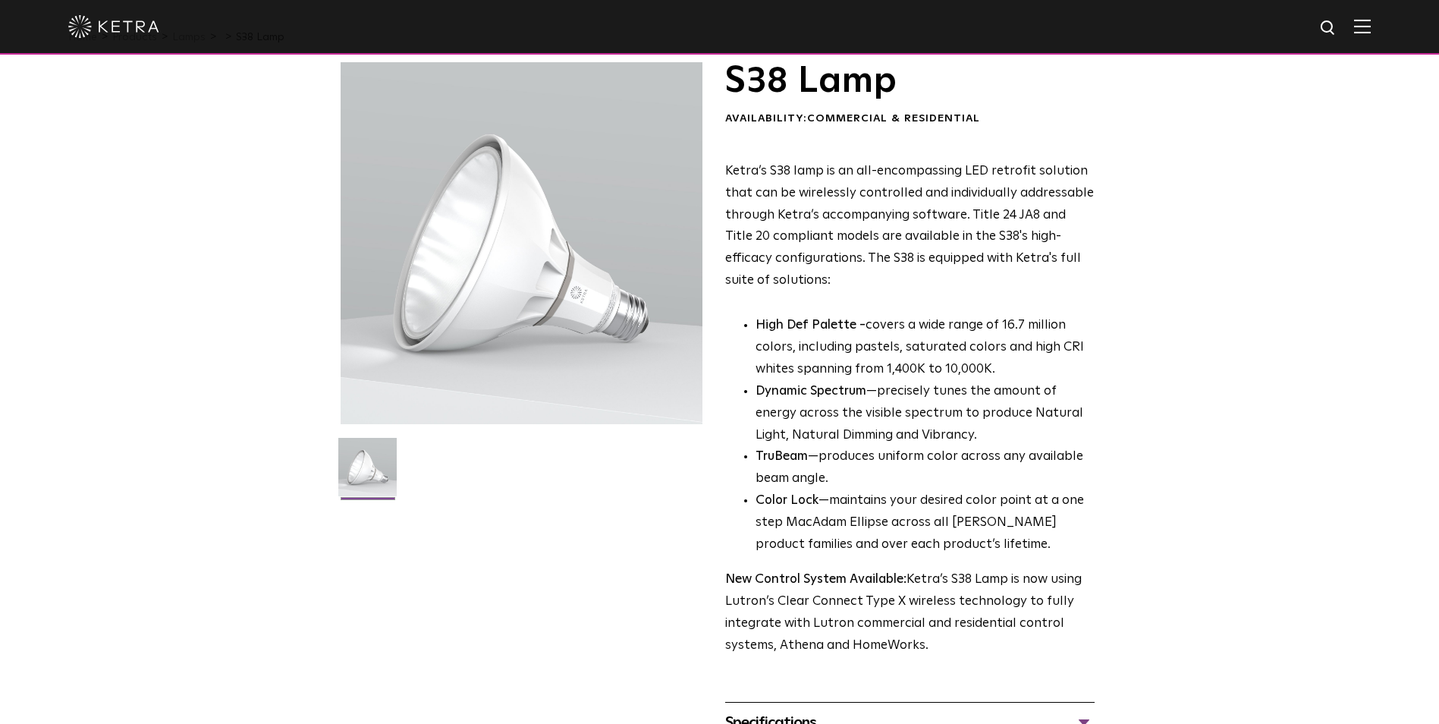
scroll to position [0, 0]
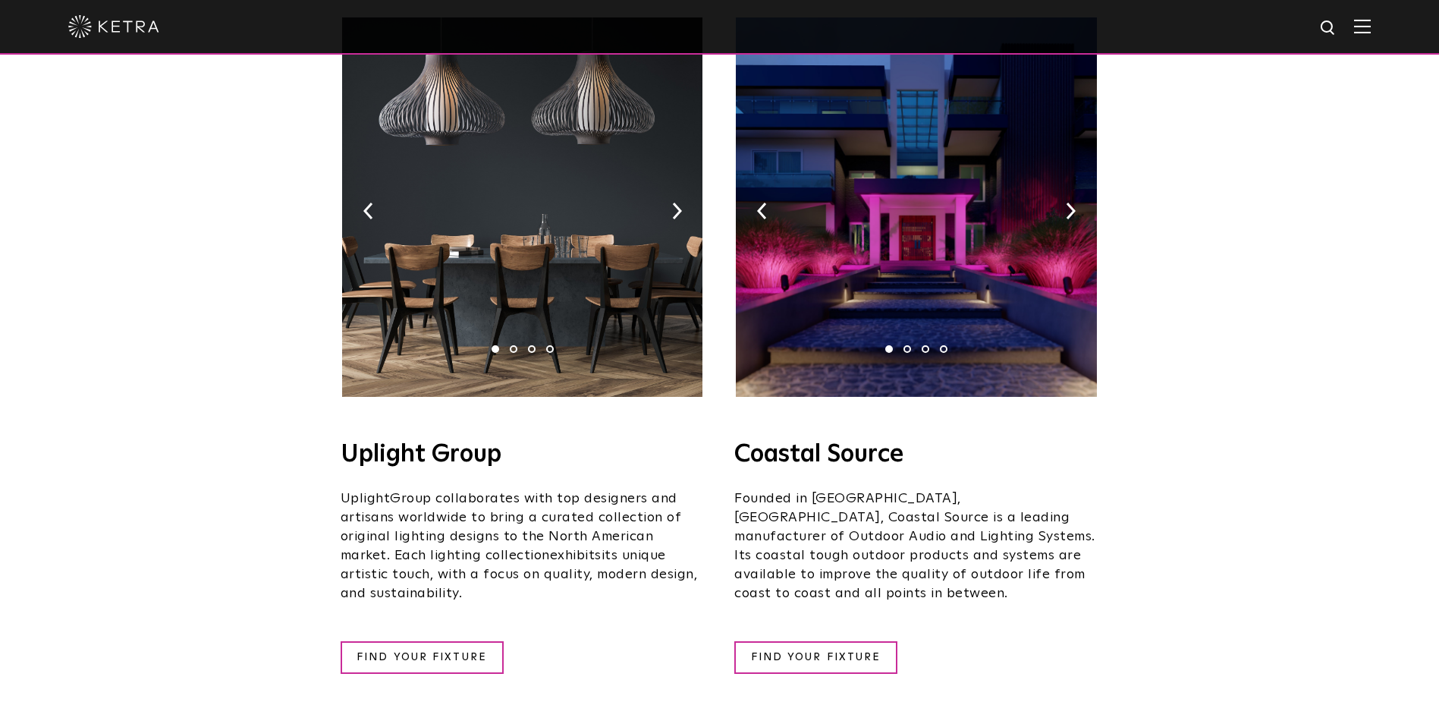
scroll to position [379, 0]
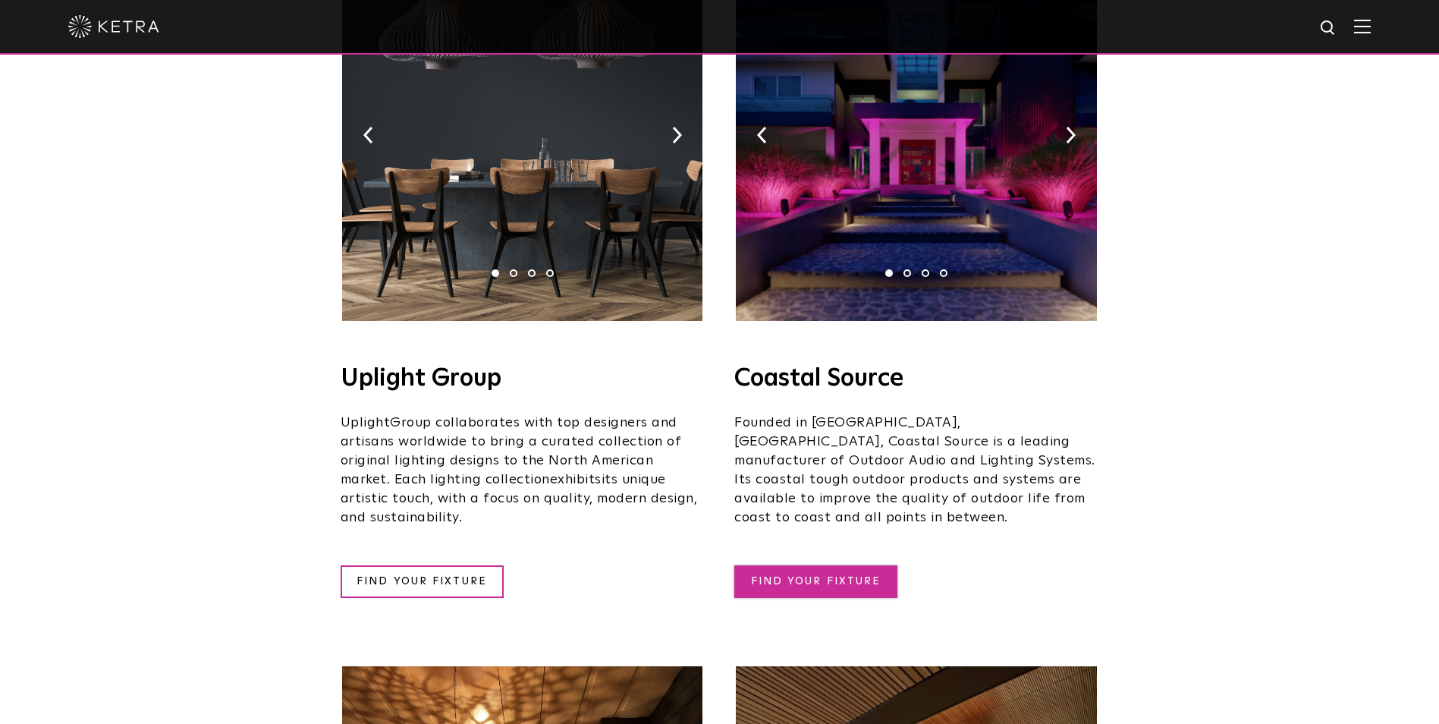
click at [758, 565] on link "FIND YOUR FIXTURE" at bounding box center [815, 581] width 163 height 33
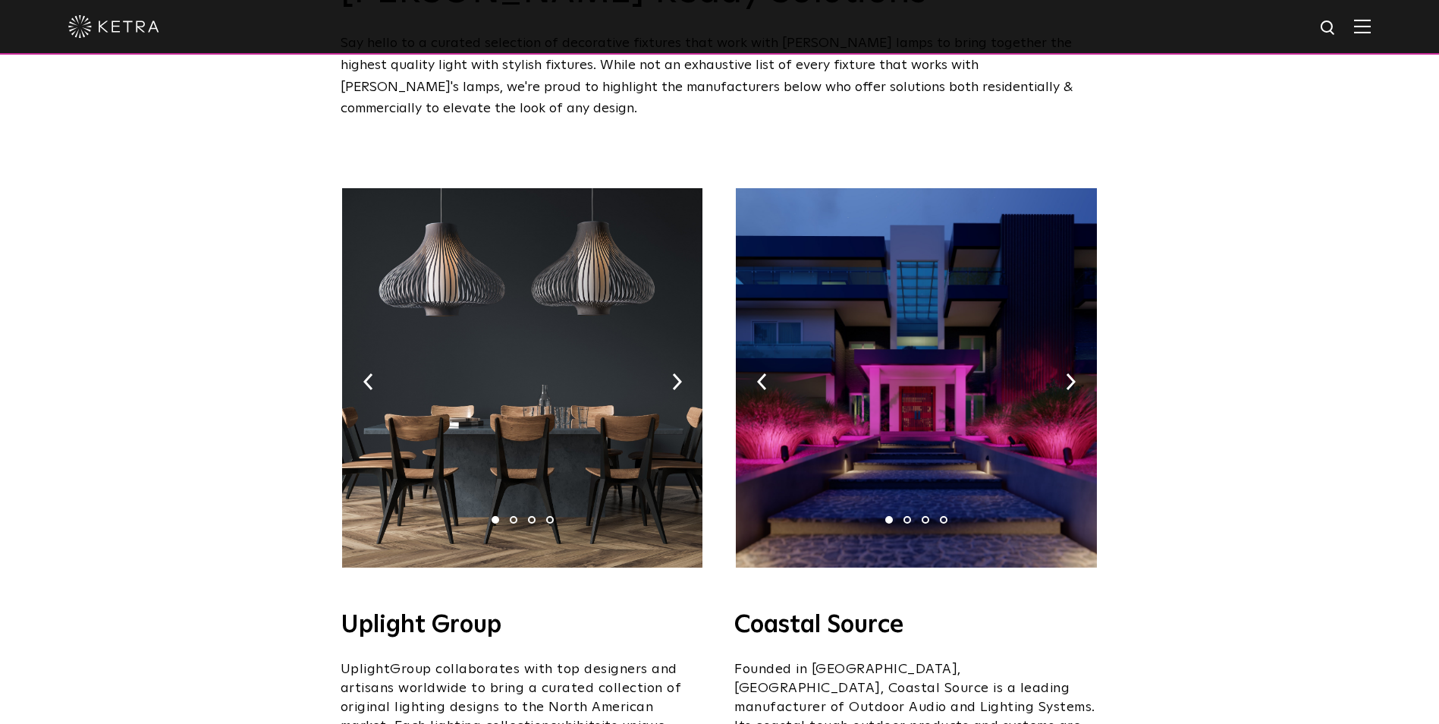
scroll to position [0, 0]
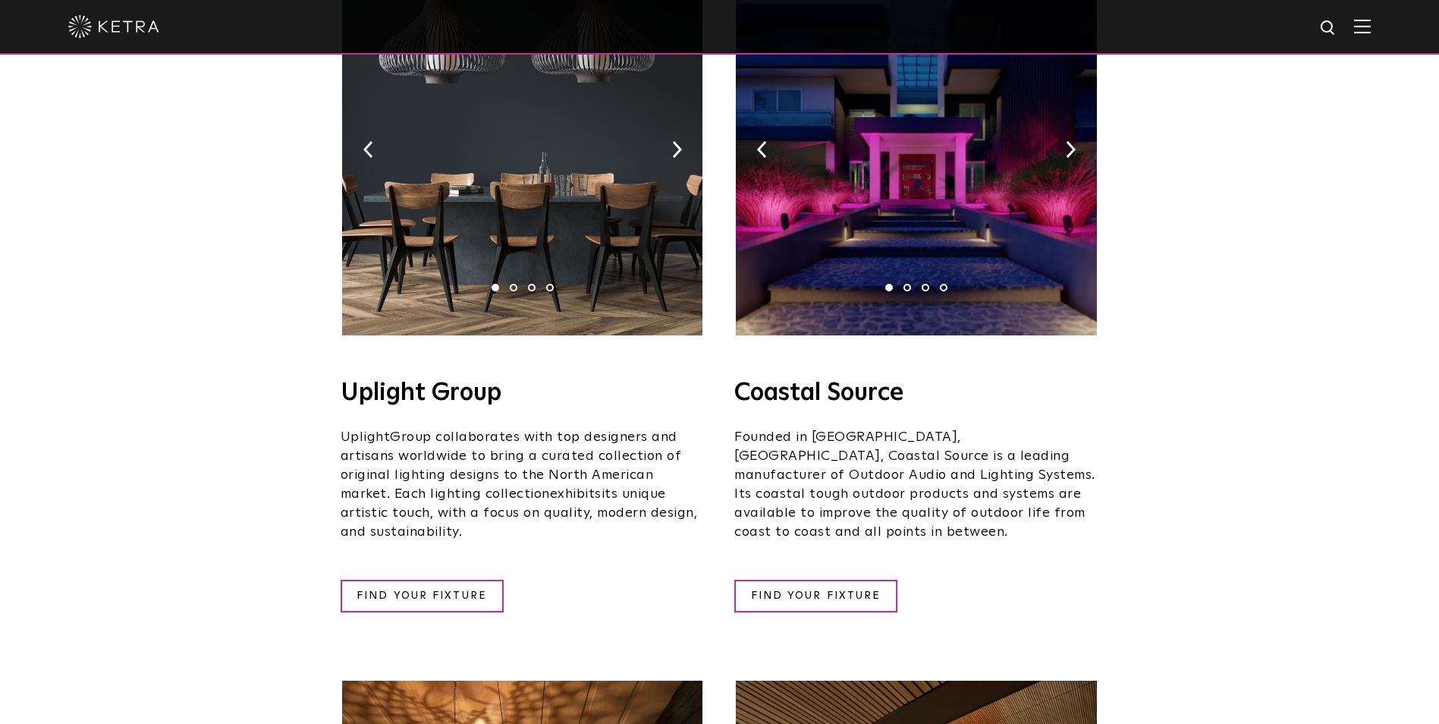
scroll to position [379, 0]
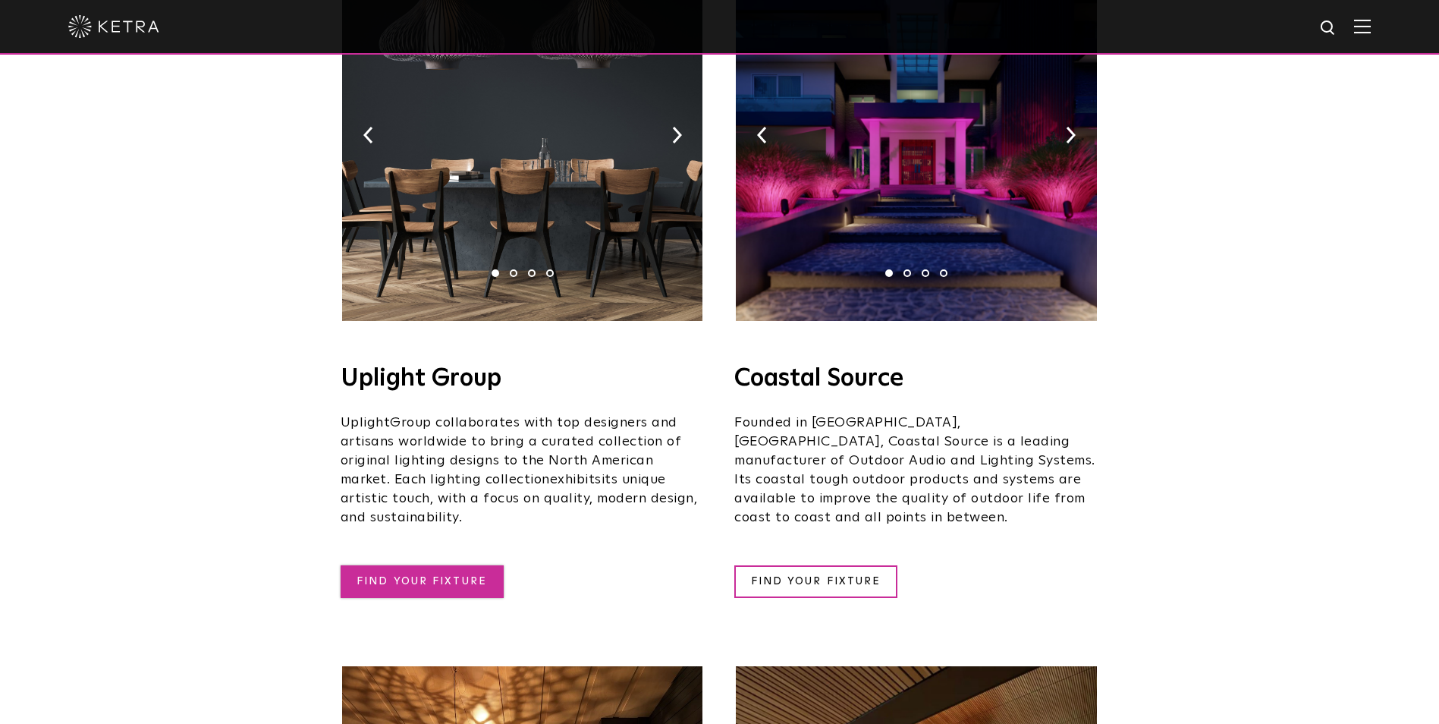
click at [448, 565] on link "FIND YOUR FIXTURE" at bounding box center [422, 581] width 163 height 33
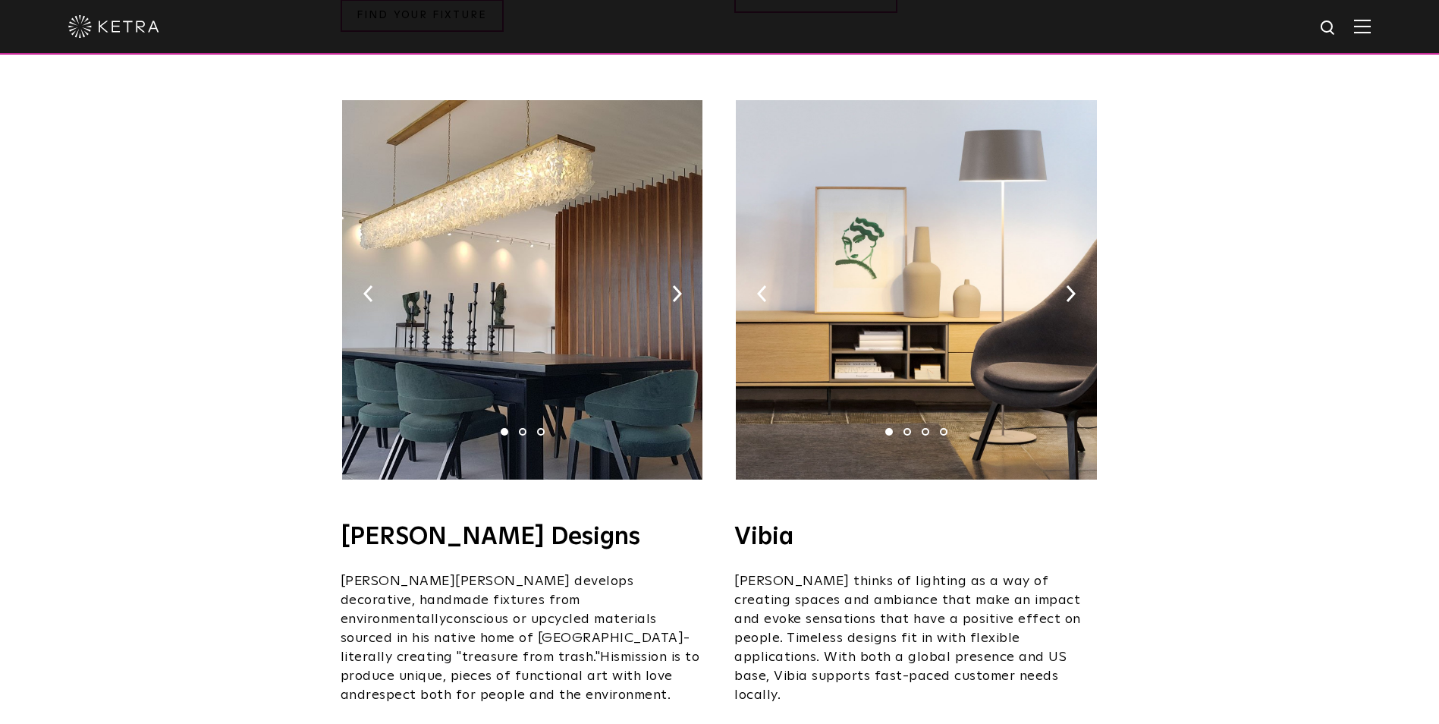
scroll to position [2428, 0]
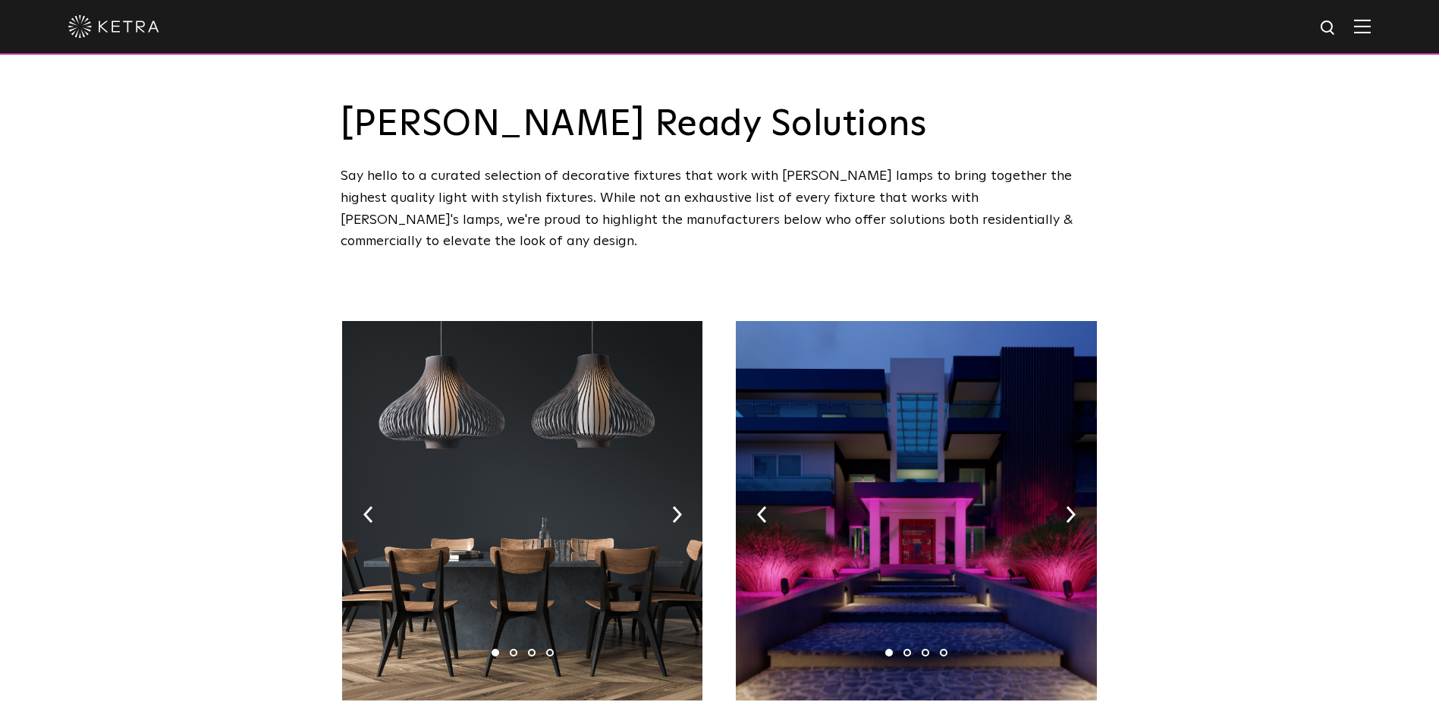
drag, startPoint x: 130, startPoint y: 429, endPoint x: 115, endPoint y: 438, distance: 17.7
